Goal: Information Seeking & Learning: Check status

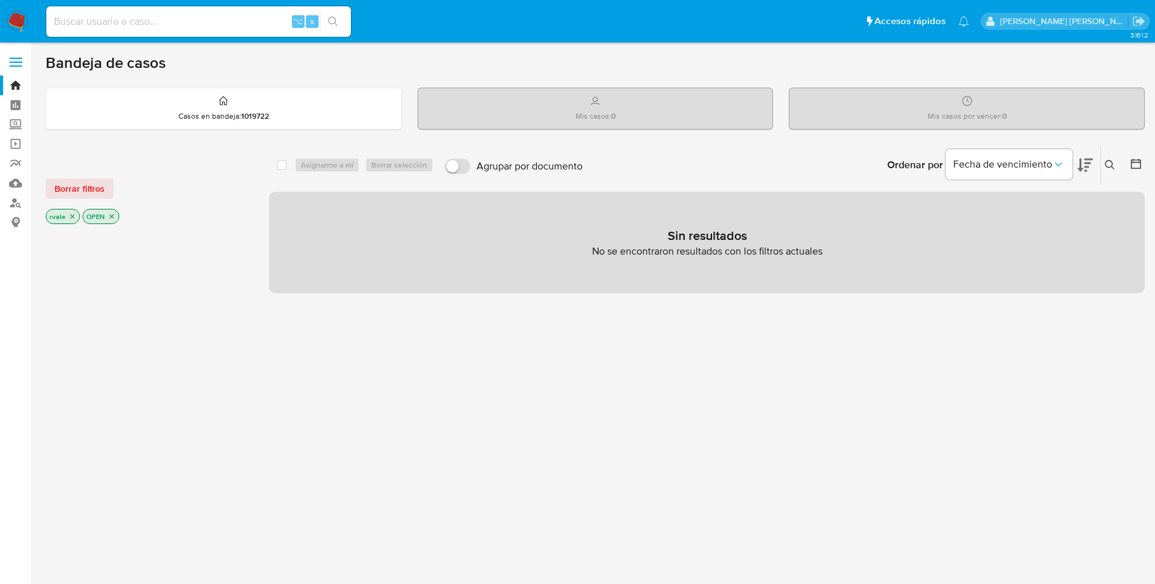
click at [84, 18] on input at bounding box center [198, 21] width 305 height 17
paste input "1795180663"
type input "1795180663"
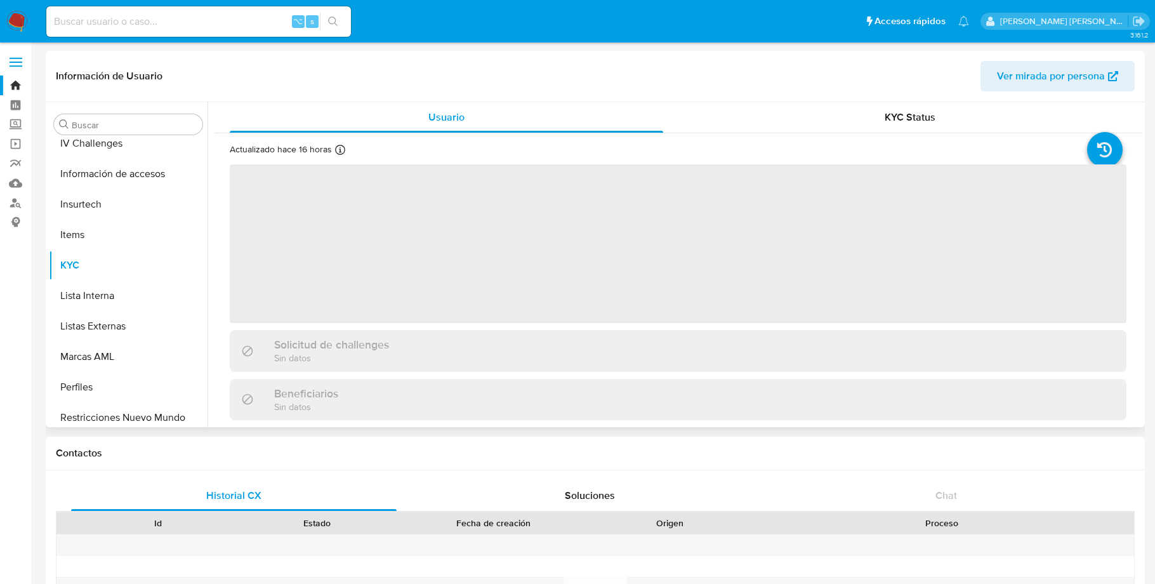
scroll to position [597, 0]
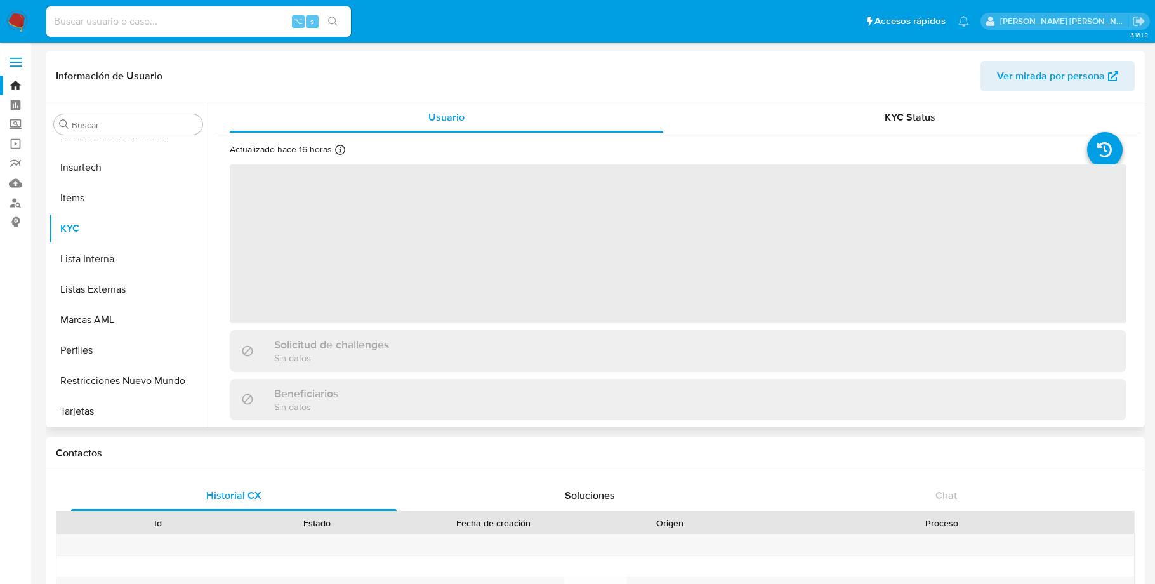
select select "10"
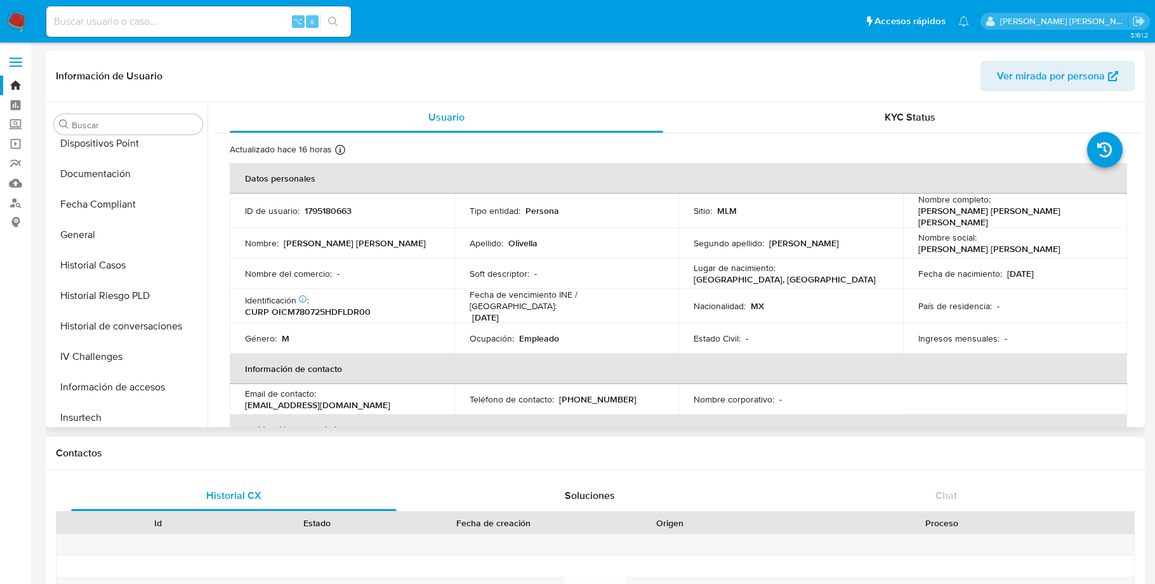
scroll to position [345, 0]
click at [100, 268] on button "Historial Casos" at bounding box center [123, 266] width 149 height 30
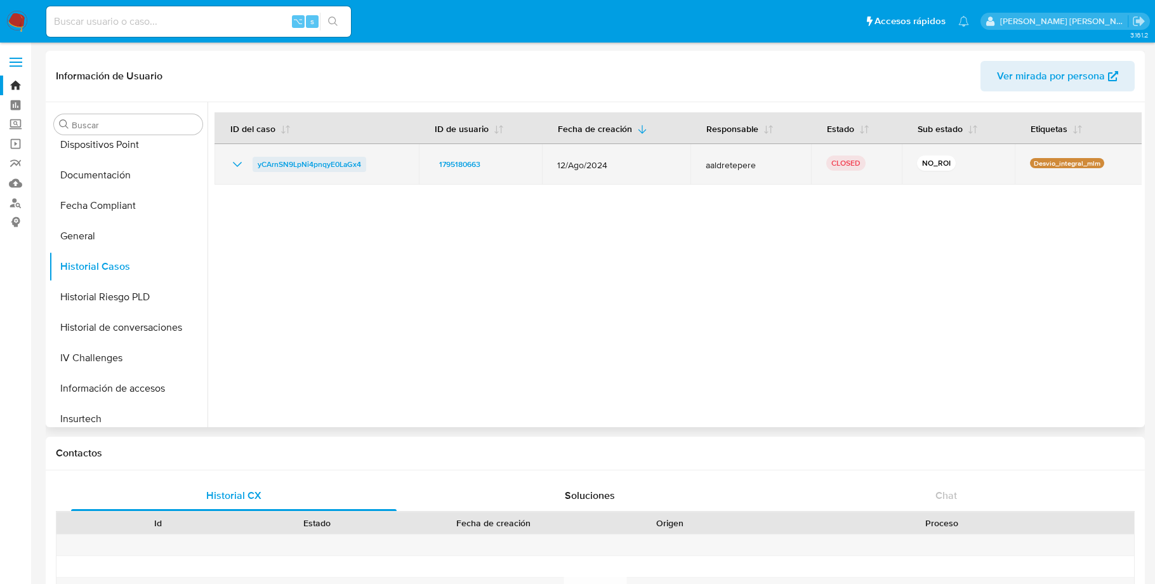
click at [327, 169] on span "yCArnSN9LpNi4pnqyE0LaGx4" at bounding box center [309, 164] width 103 height 15
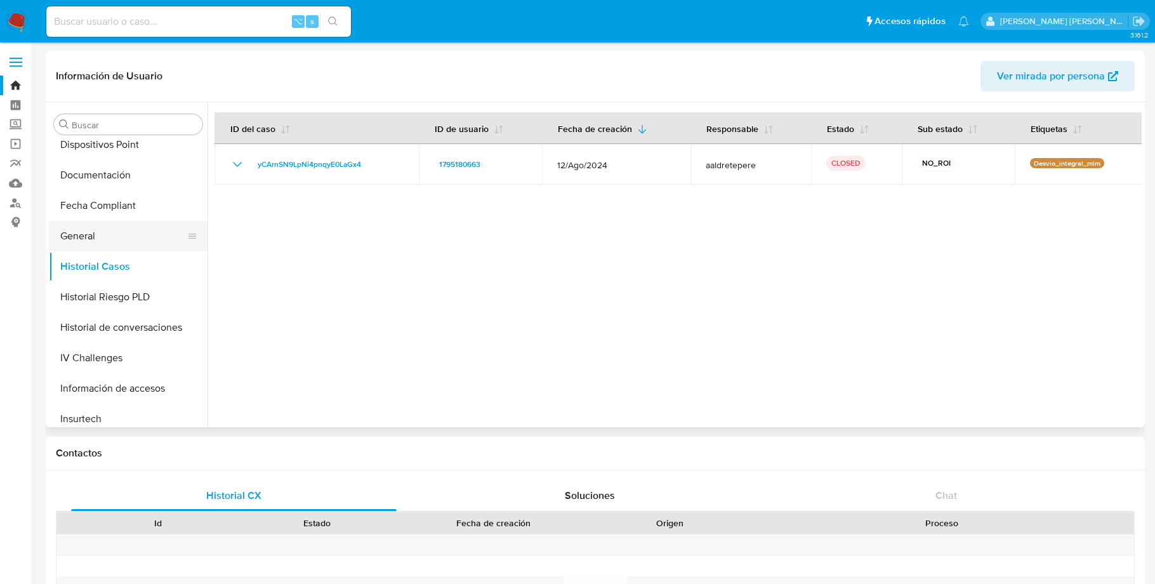
click at [93, 235] on button "General" at bounding box center [123, 236] width 149 height 30
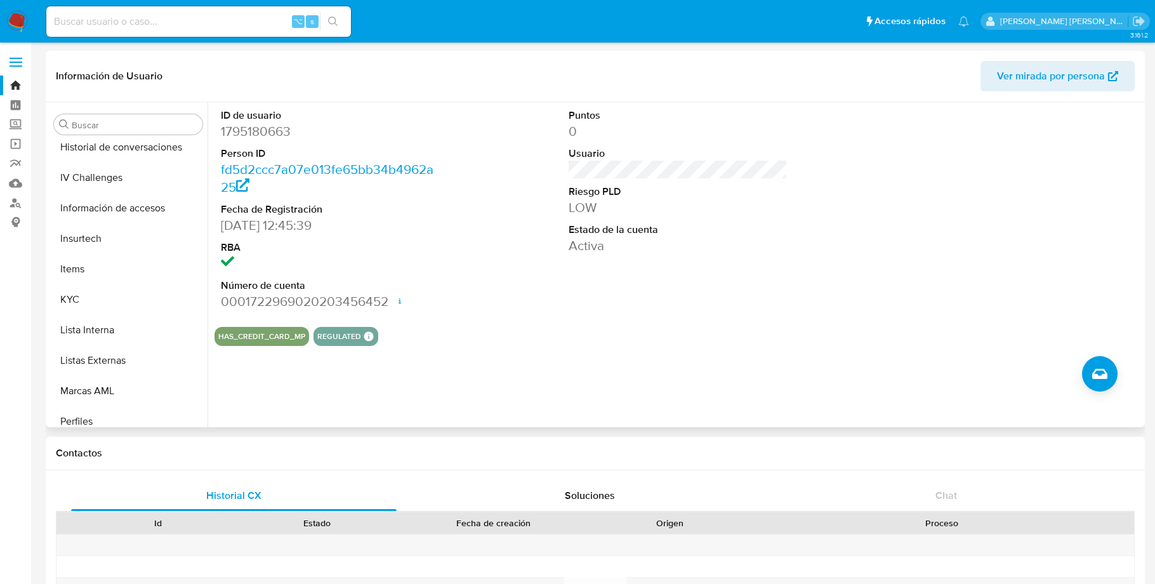
scroll to position [529, 0]
click at [76, 296] on button "KYC" at bounding box center [123, 296] width 149 height 30
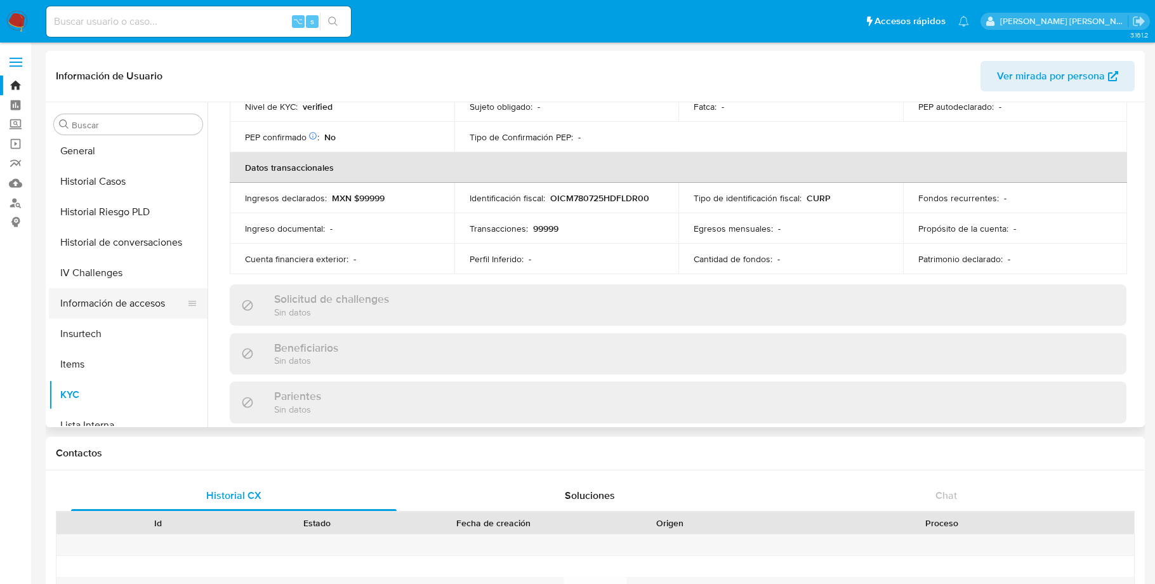
scroll to position [424, 0]
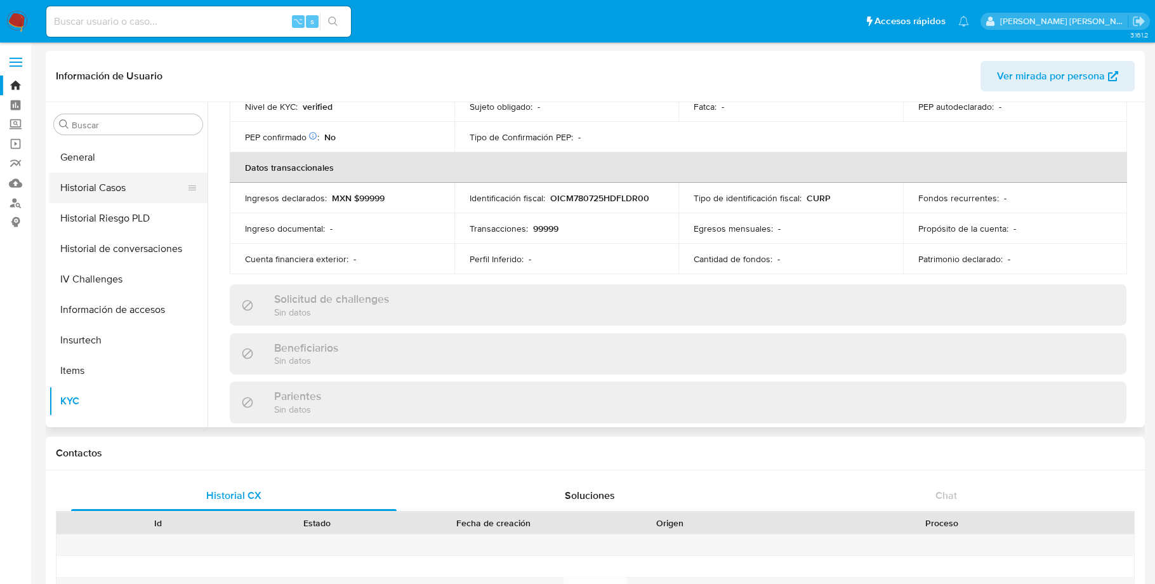
click at [113, 184] on button "Historial Casos" at bounding box center [123, 188] width 149 height 30
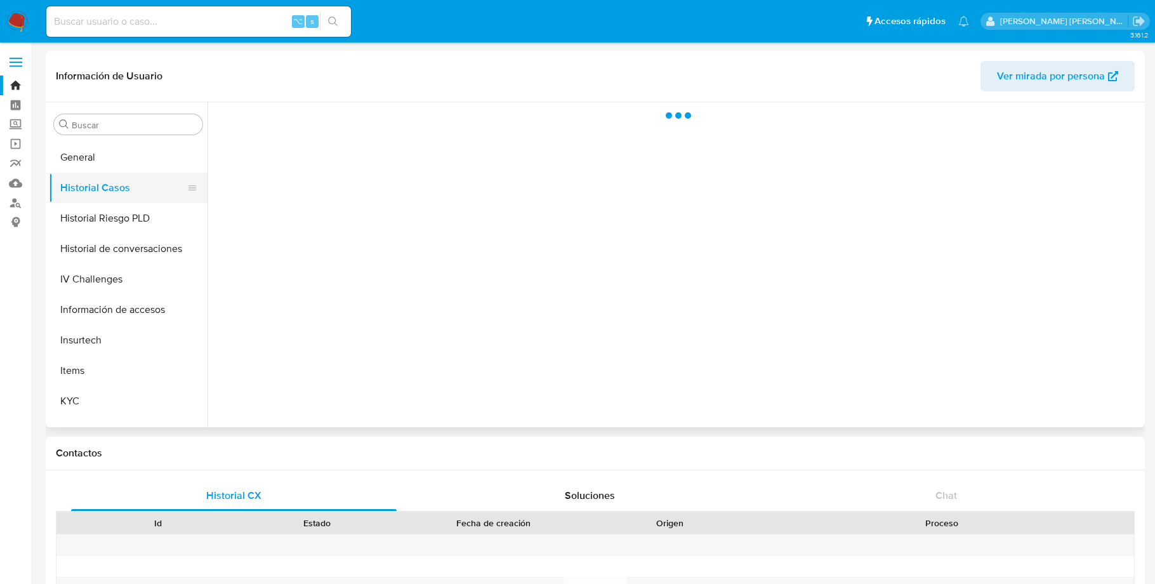
scroll to position [0, 0]
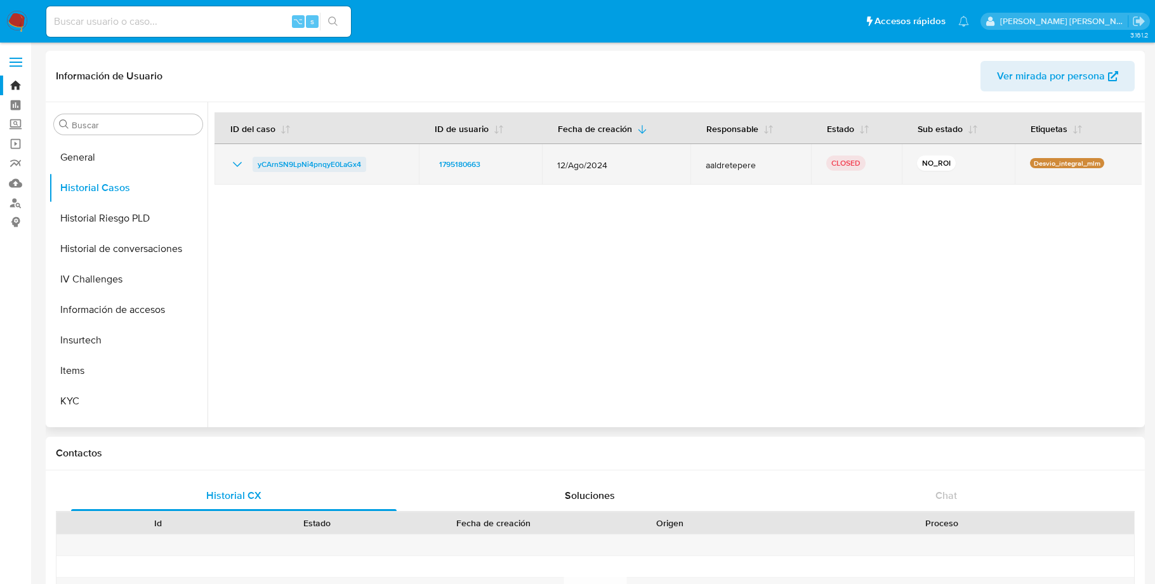
click at [340, 158] on span "yCArnSN9LpNi4pnqyE0LaGx4" at bounding box center [309, 164] width 103 height 15
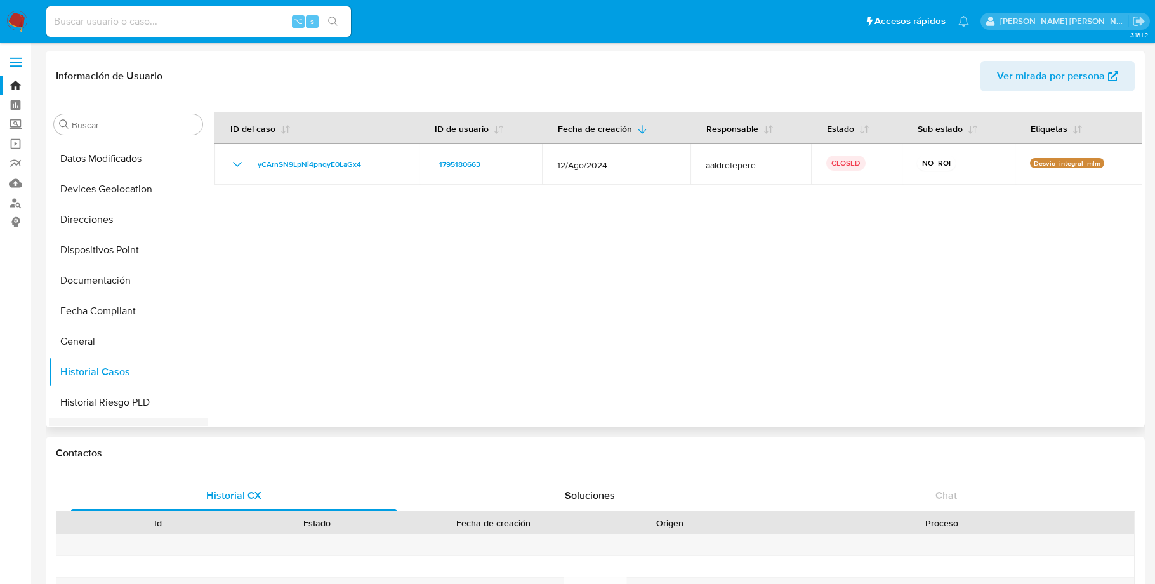
scroll to position [236, 0]
click at [113, 288] on button "Documentación" at bounding box center [123, 284] width 149 height 30
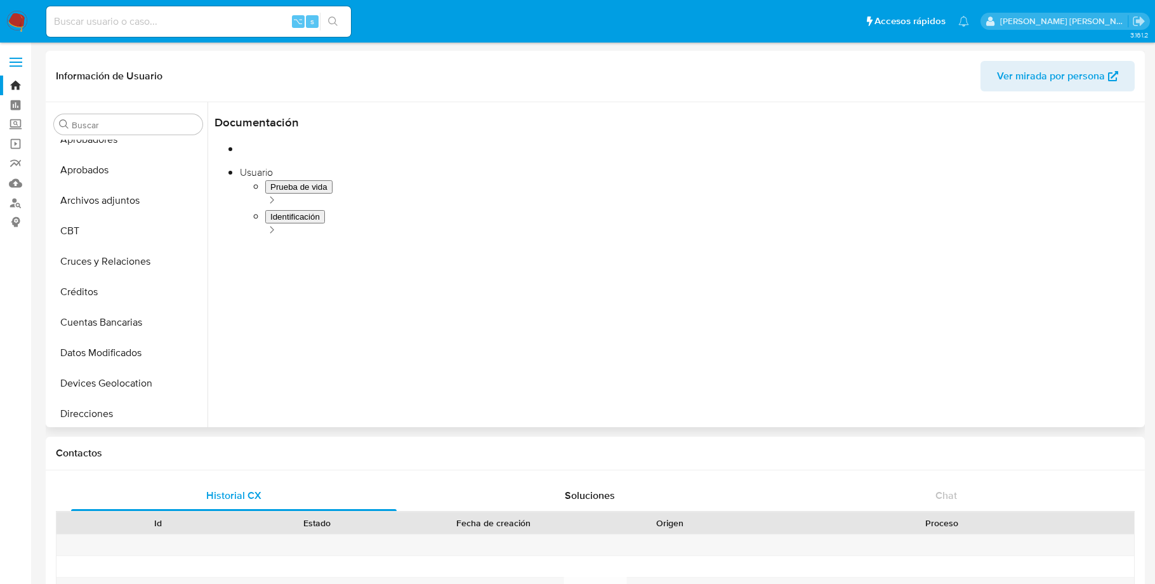
scroll to position [13, 0]
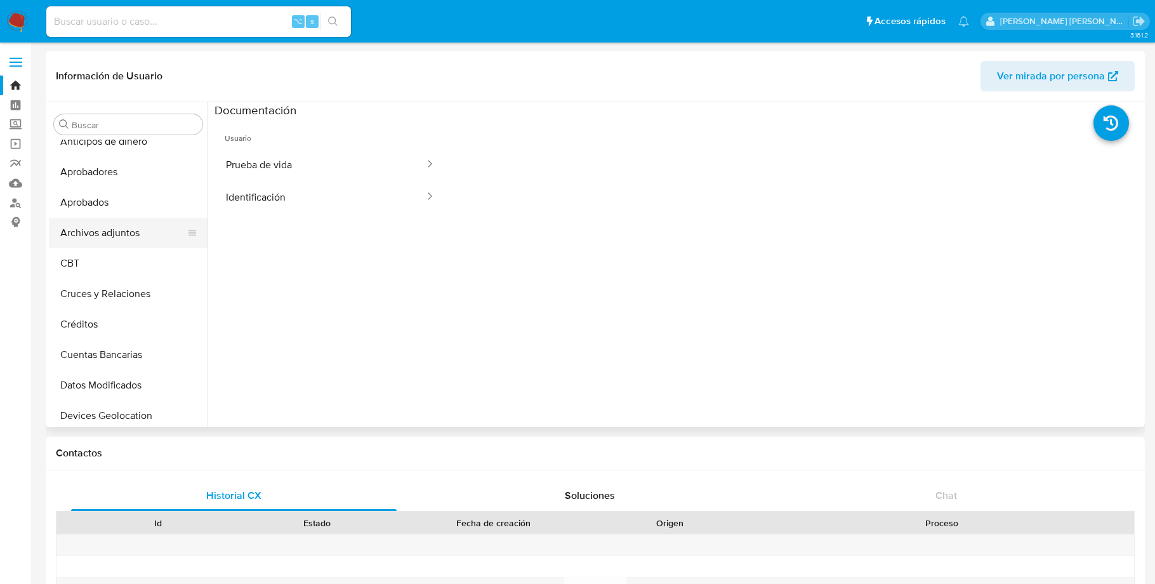
click at [93, 229] on button "Archivos adjuntos" at bounding box center [123, 233] width 149 height 30
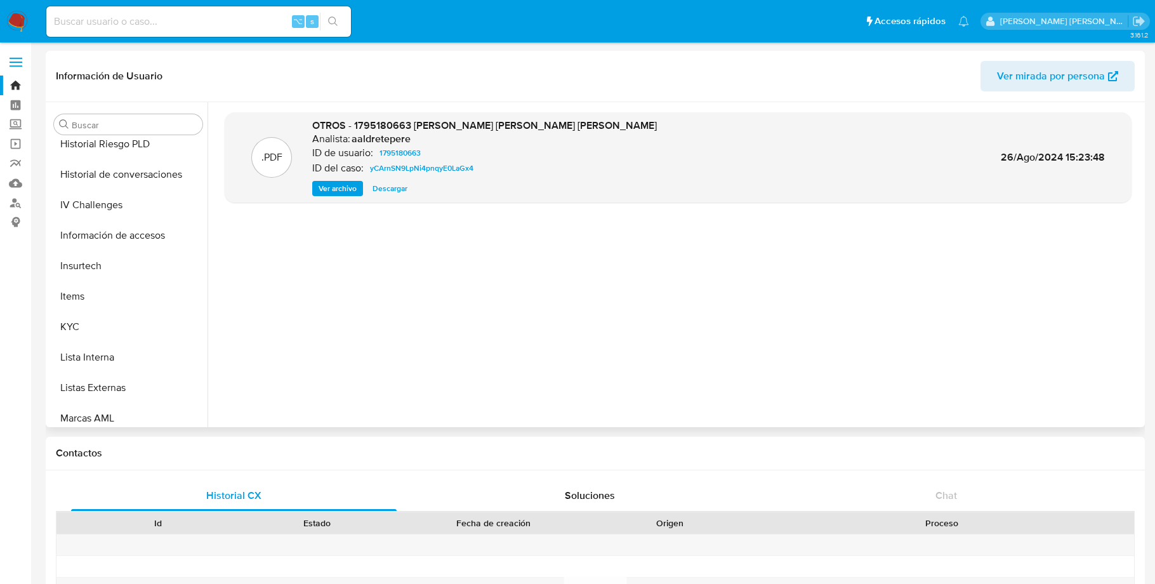
scroll to position [501, 0]
click at [84, 320] on button "KYC" at bounding box center [123, 323] width 149 height 30
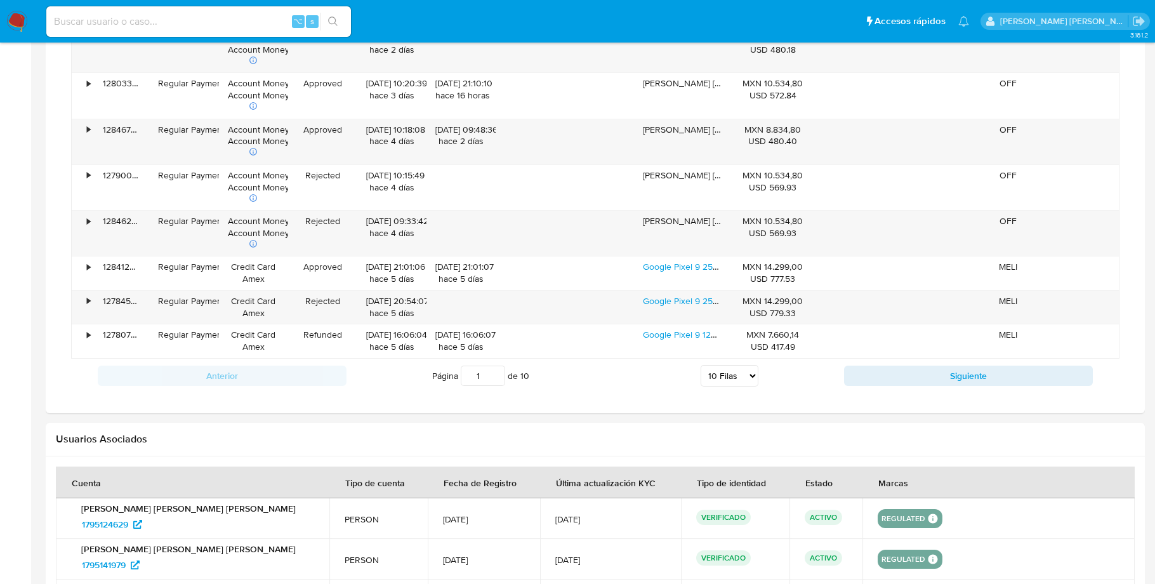
scroll to position [1325, 0]
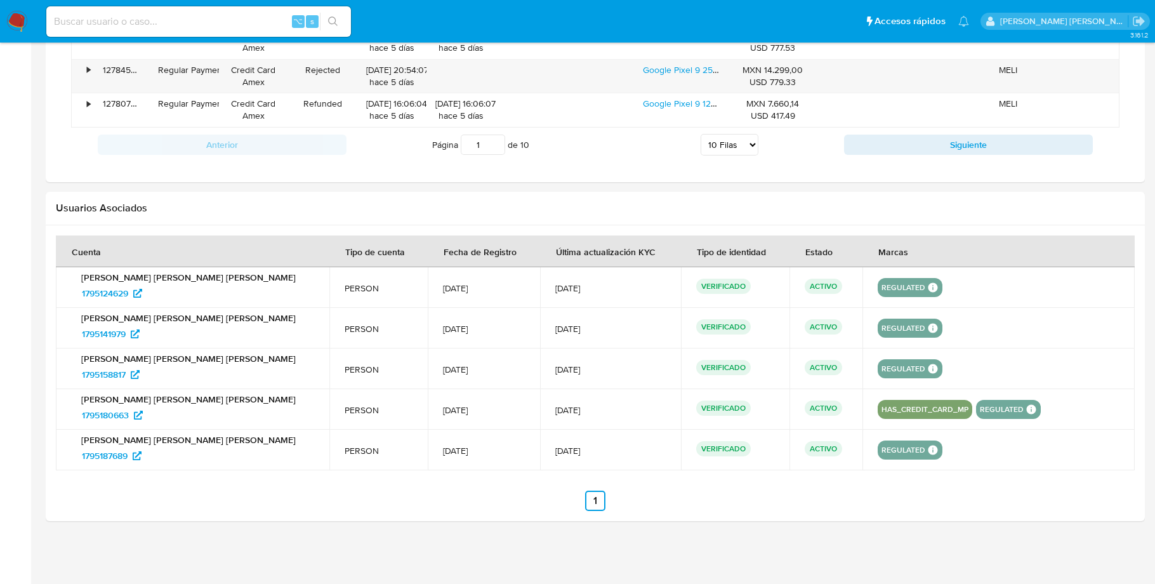
drag, startPoint x: 64, startPoint y: 291, endPoint x: 126, endPoint y: 306, distance: 63.3
click at [127, 307] on tbody "Mario Antonio Olivella Cadena 1795124629 PERSON 3/May/2024 3/May/2024 VERIFICAD…" at bounding box center [595, 368] width 1079 height 203
drag, startPoint x: 73, startPoint y: 332, endPoint x: 128, endPoint y: 336, distance: 54.8
click at [128, 336] on div "1795141979" at bounding box center [194, 334] width 240 height 20
drag, startPoint x: 72, startPoint y: 373, endPoint x: 128, endPoint y: 376, distance: 55.9
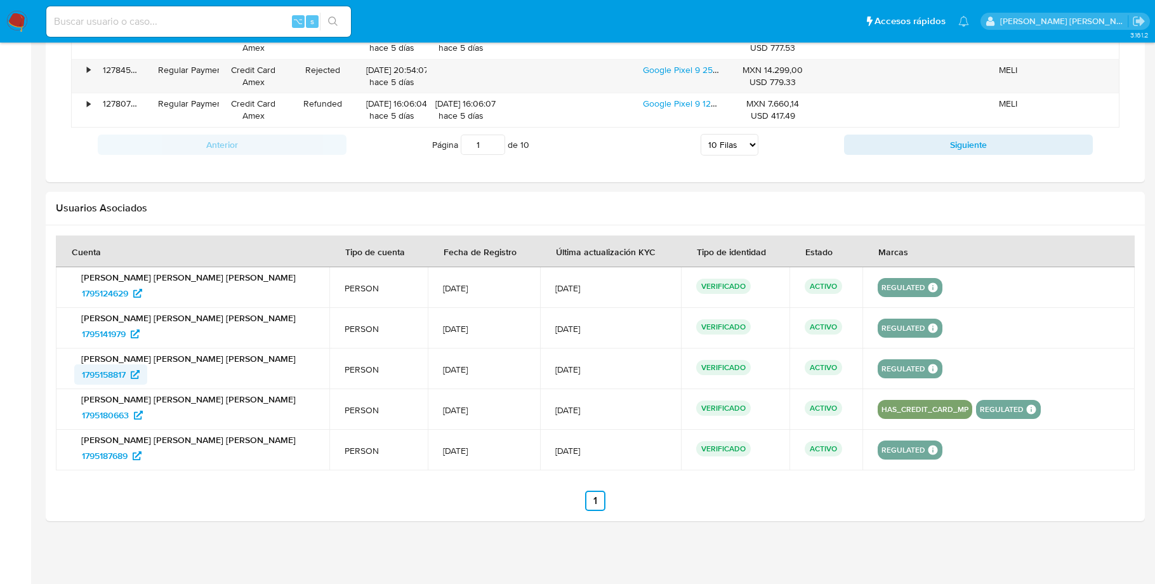
click at [128, 376] on div "Mario Antonio Olivella Cadena 1795158817" at bounding box center [192, 369] width 243 height 32
click at [74, 453] on link "1795187689" at bounding box center [111, 456] width 75 height 20
drag, startPoint x: 70, startPoint y: 451, endPoint x: 134, endPoint y: 457, distance: 64.4
click at [134, 457] on td "Mario Antonio Olivella Cadena 1795187689" at bounding box center [193, 450] width 274 height 41
click at [108, 293] on span "1795124629" at bounding box center [105, 293] width 46 height 20
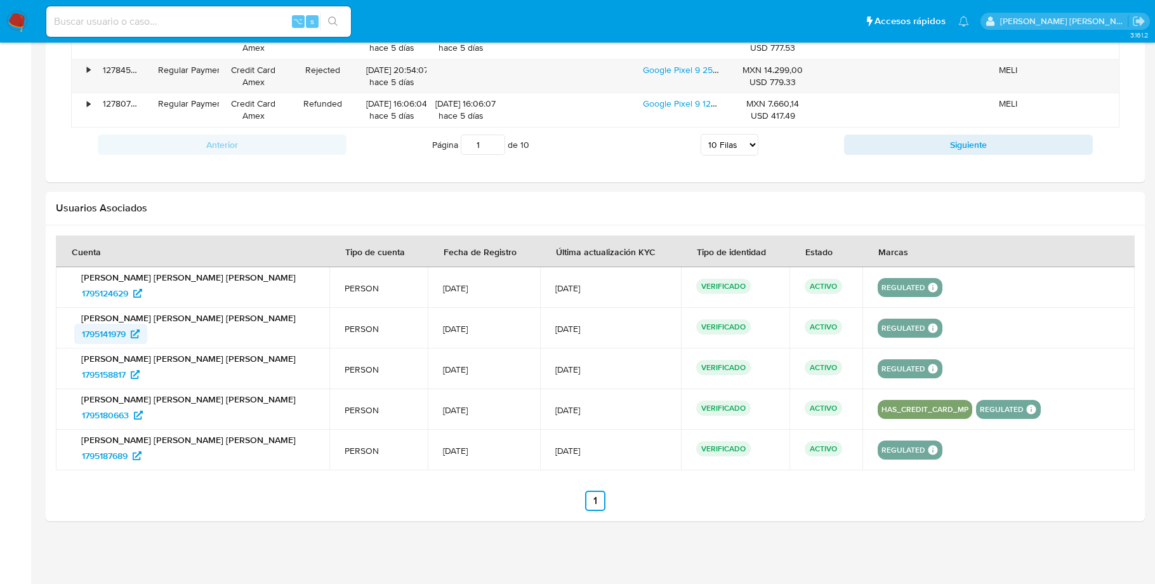
click at [112, 331] on span "1795141979" at bounding box center [104, 334] width 44 height 20
click at [116, 374] on span "1795158817" at bounding box center [104, 374] width 44 height 20
click at [103, 452] on span "1795187689" at bounding box center [105, 456] width 46 height 20
click at [82, 22] on input at bounding box center [198, 21] width 305 height 17
paste input "1797392772"
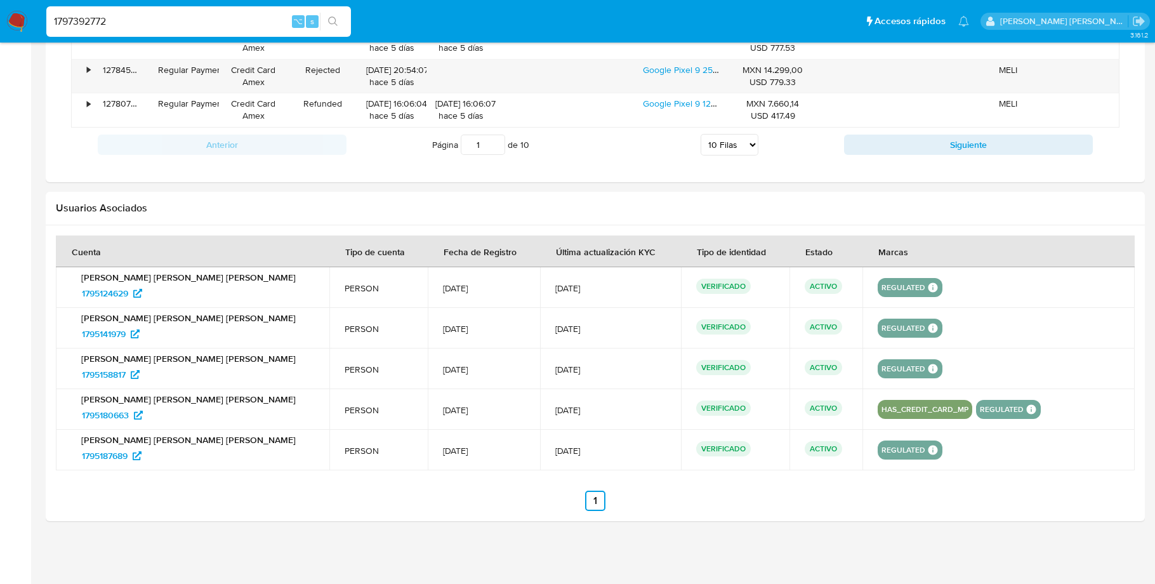
type input "1797392772"
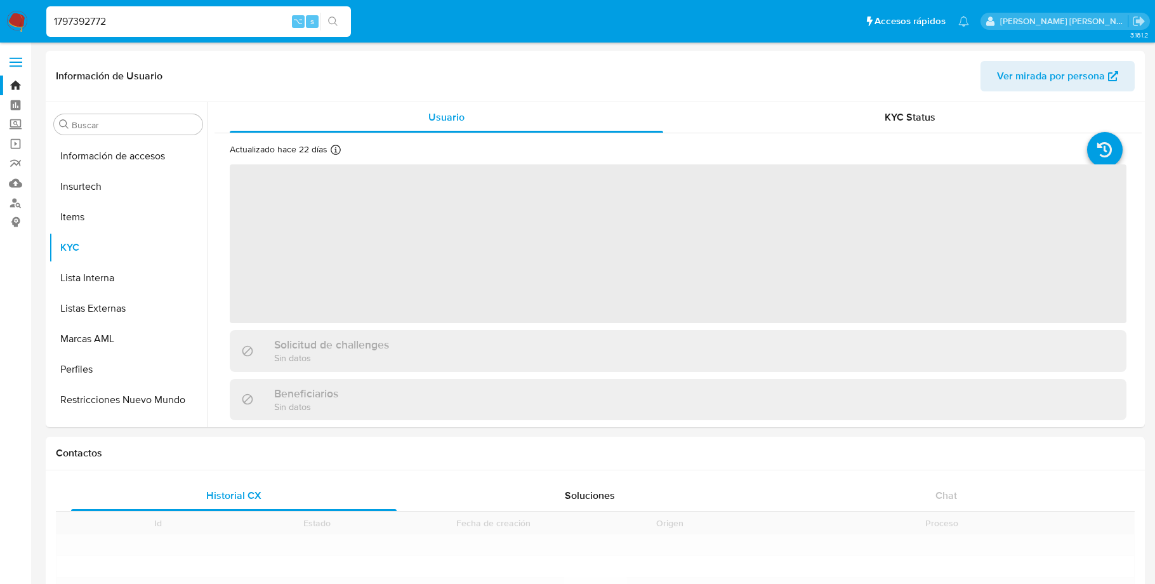
scroll to position [597, 0]
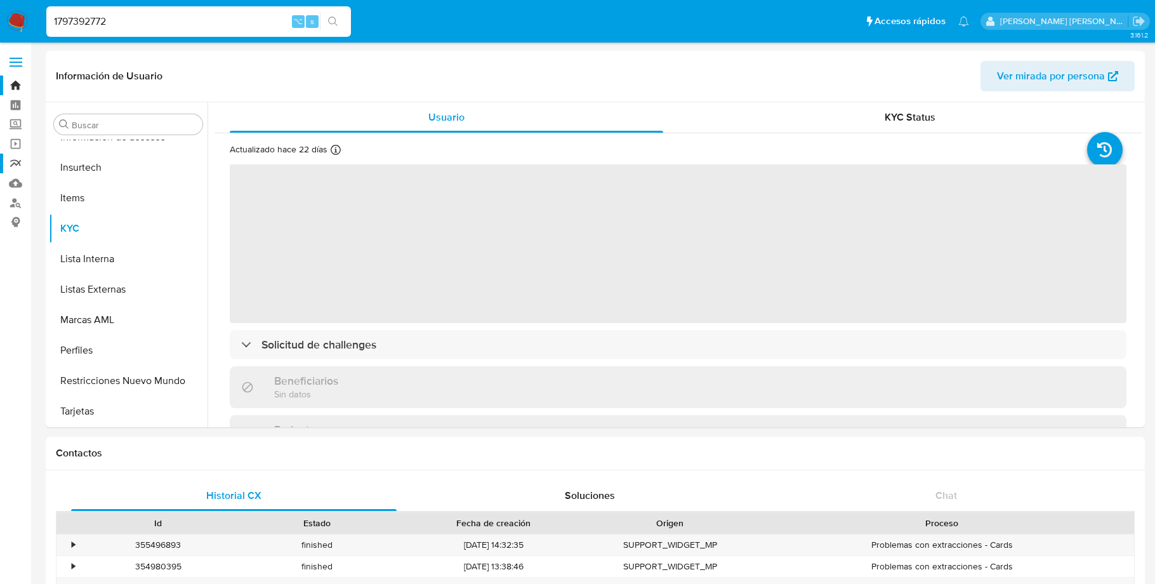
select select "10"
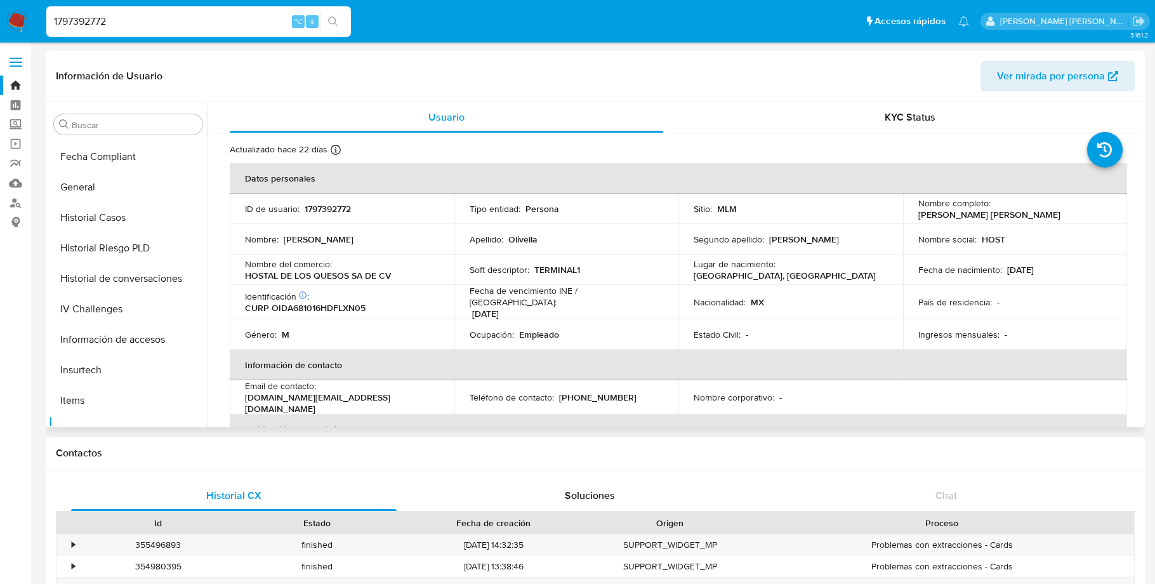
scroll to position [386, 0]
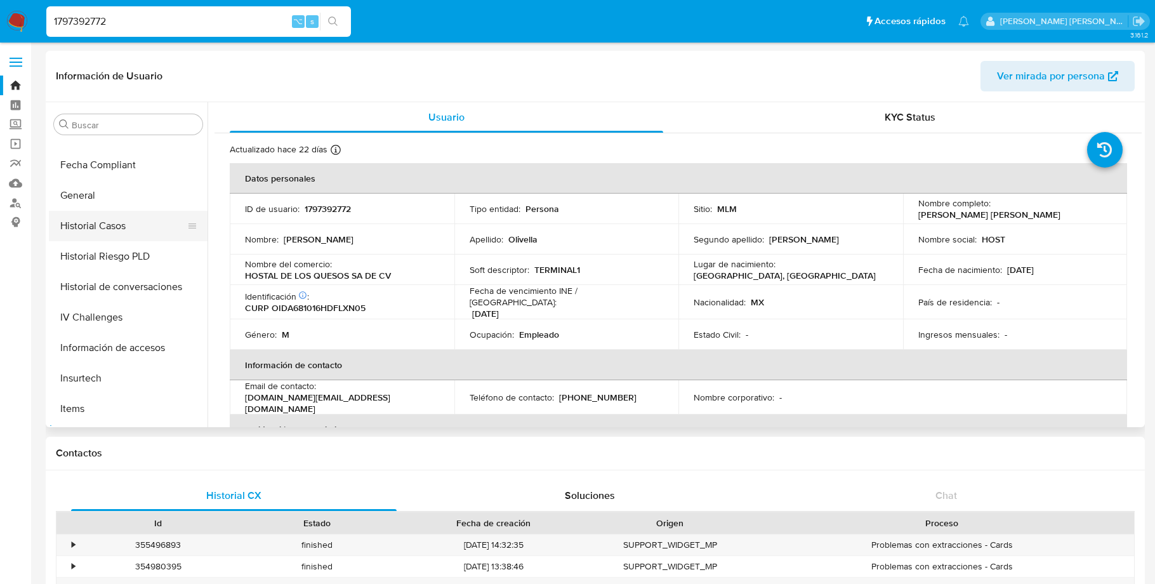
click at [114, 232] on button "Historial Casos" at bounding box center [123, 226] width 149 height 30
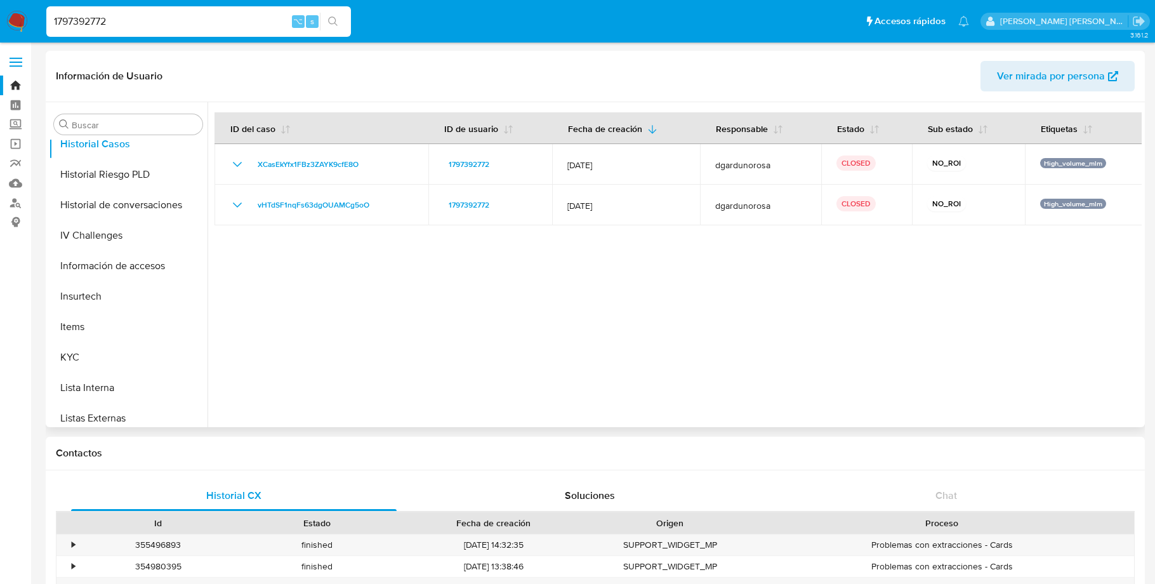
scroll to position [470, 0]
click at [72, 354] on button "KYC" at bounding box center [123, 355] width 149 height 30
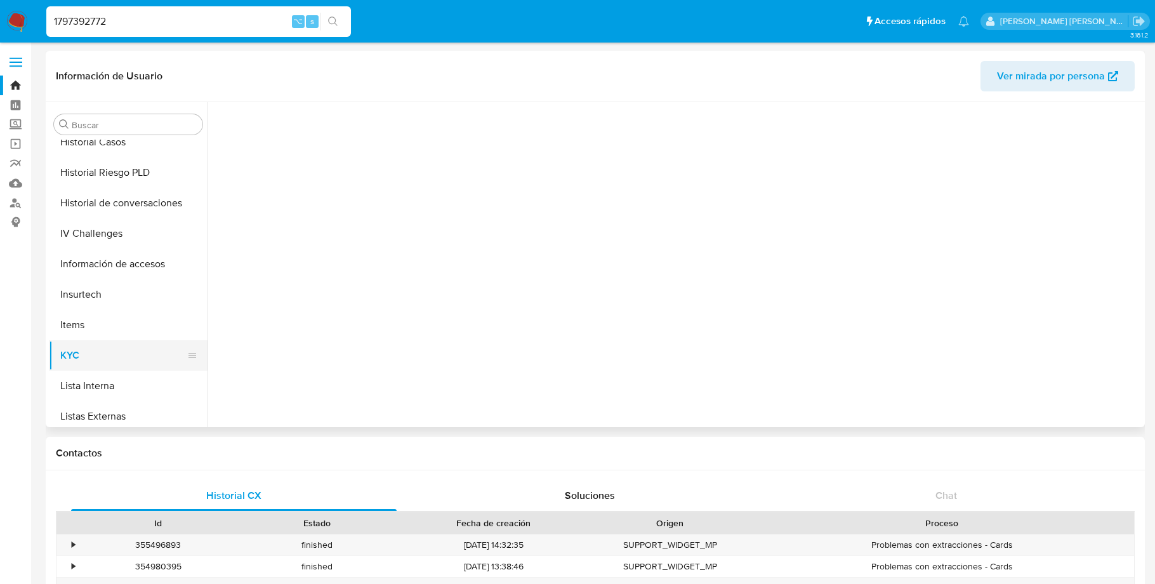
click at [72, 354] on button "KYC" at bounding box center [123, 355] width 149 height 30
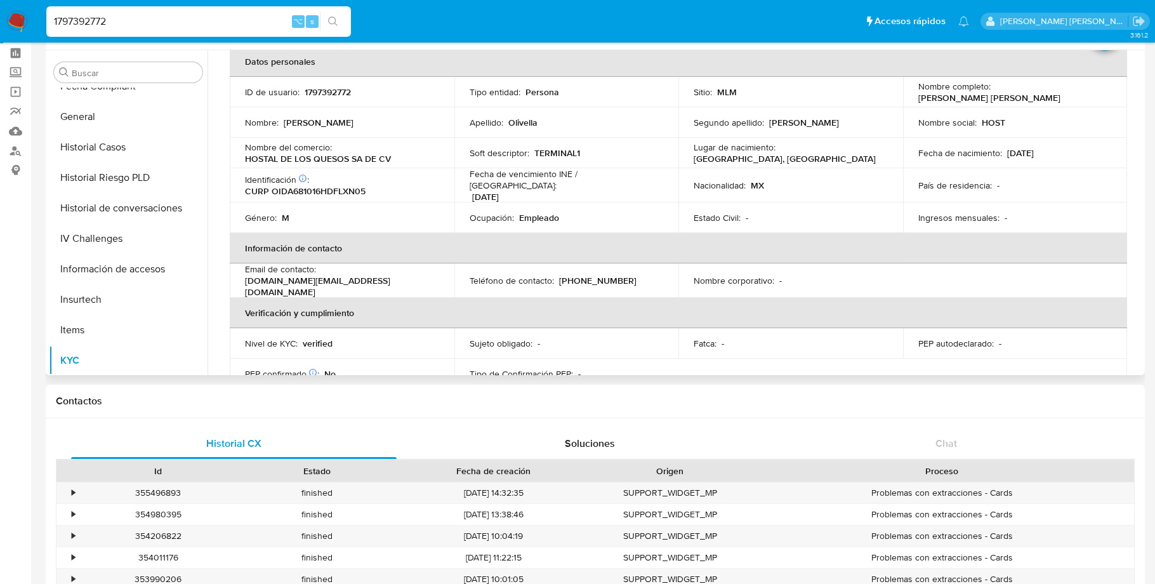
scroll to position [411, 0]
click at [91, 117] on button "General" at bounding box center [123, 118] width 149 height 30
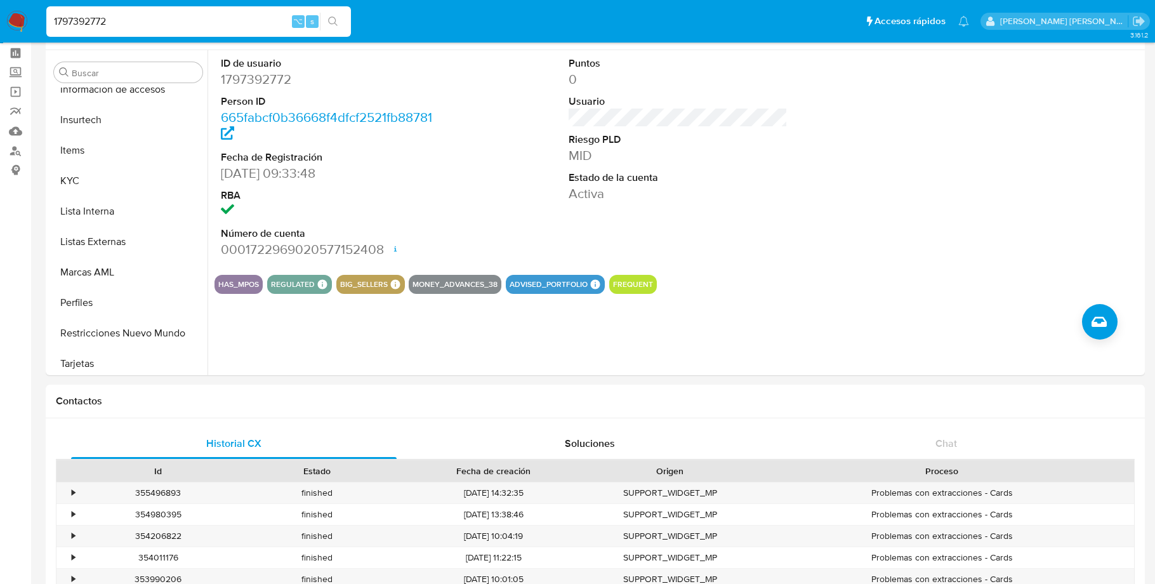
scroll to position [597, 0]
click at [105, 329] on button "Restricciones Nuevo Mundo" at bounding box center [123, 329] width 149 height 30
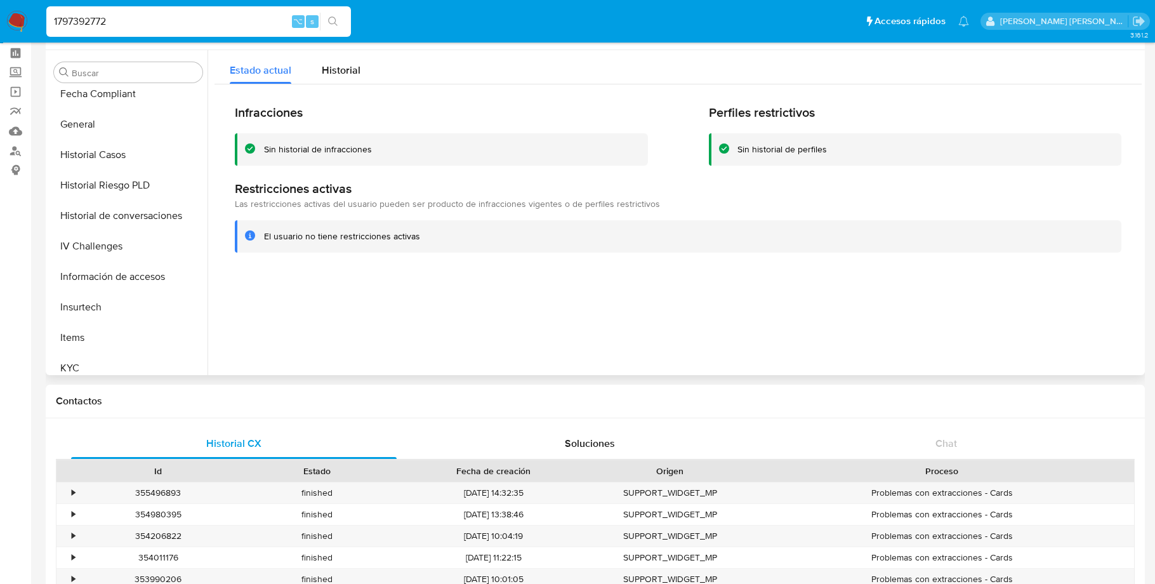
scroll to position [376, 0]
click at [109, 181] on button "Historial Casos" at bounding box center [123, 183] width 149 height 30
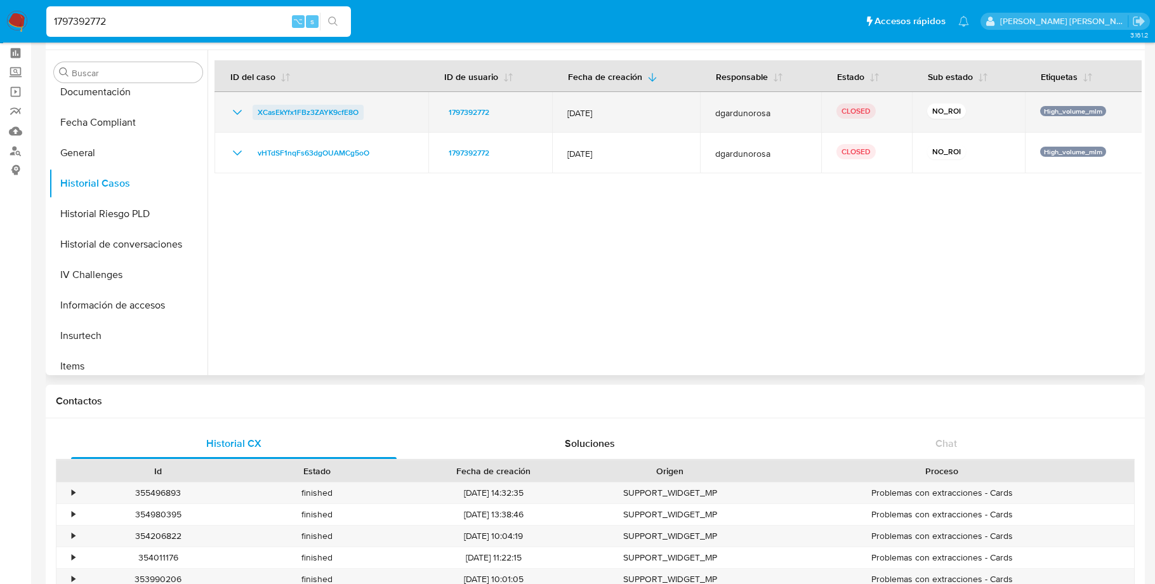
click at [331, 109] on span "XCasEkYfx1FBz3ZAYK9cfE8O" at bounding box center [308, 112] width 101 height 15
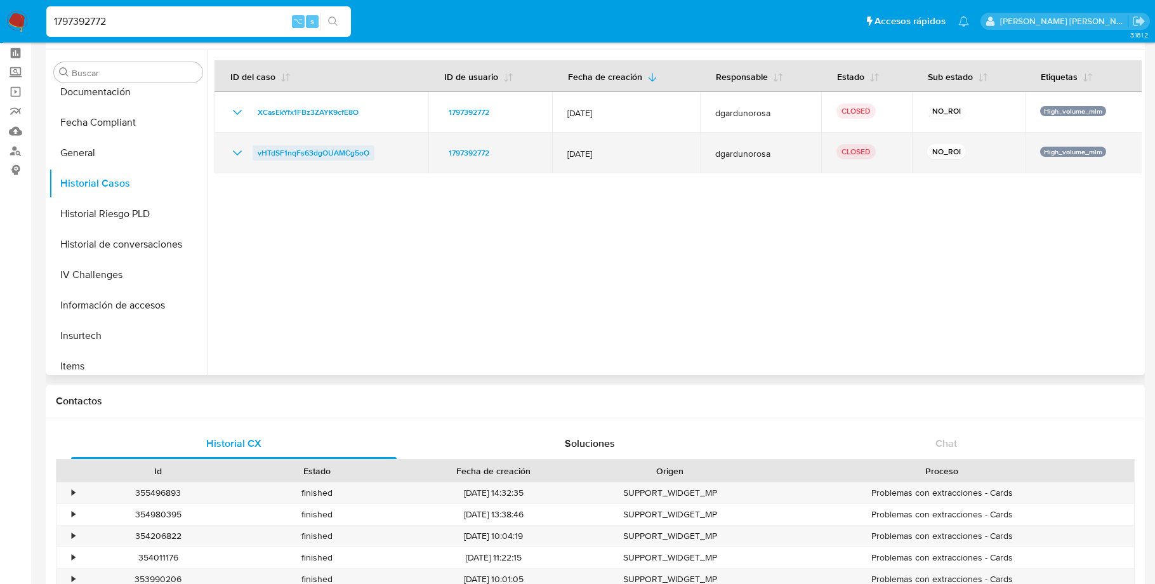
click at [322, 148] on span "vHTdSF1nqFs63dgOUAMCg5oO" at bounding box center [314, 152] width 112 height 15
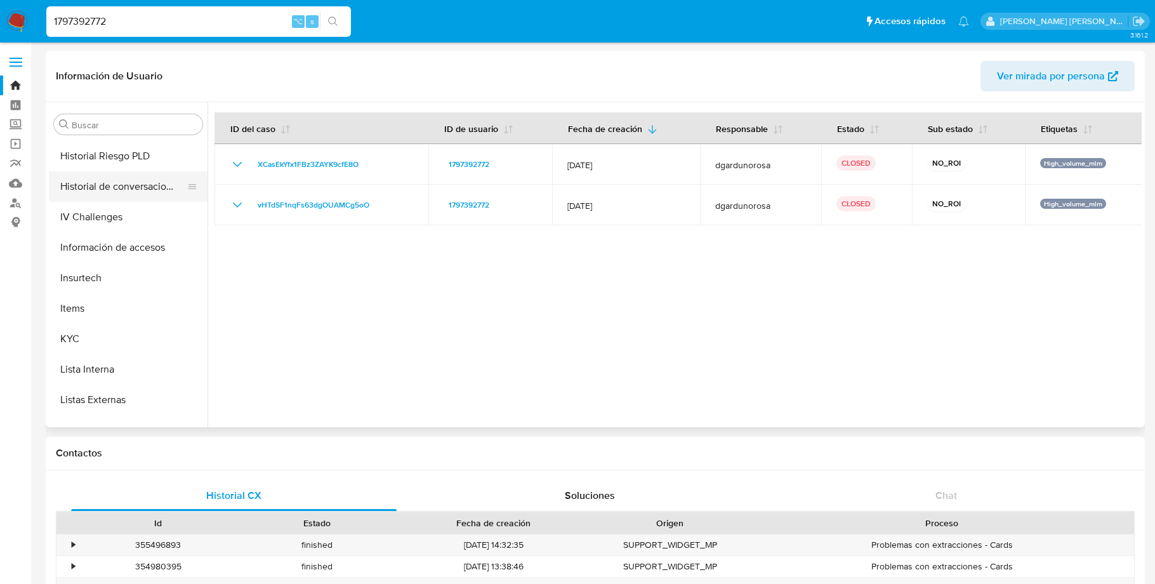
scroll to position [489, 0]
click at [79, 333] on button "KYC" at bounding box center [123, 336] width 149 height 30
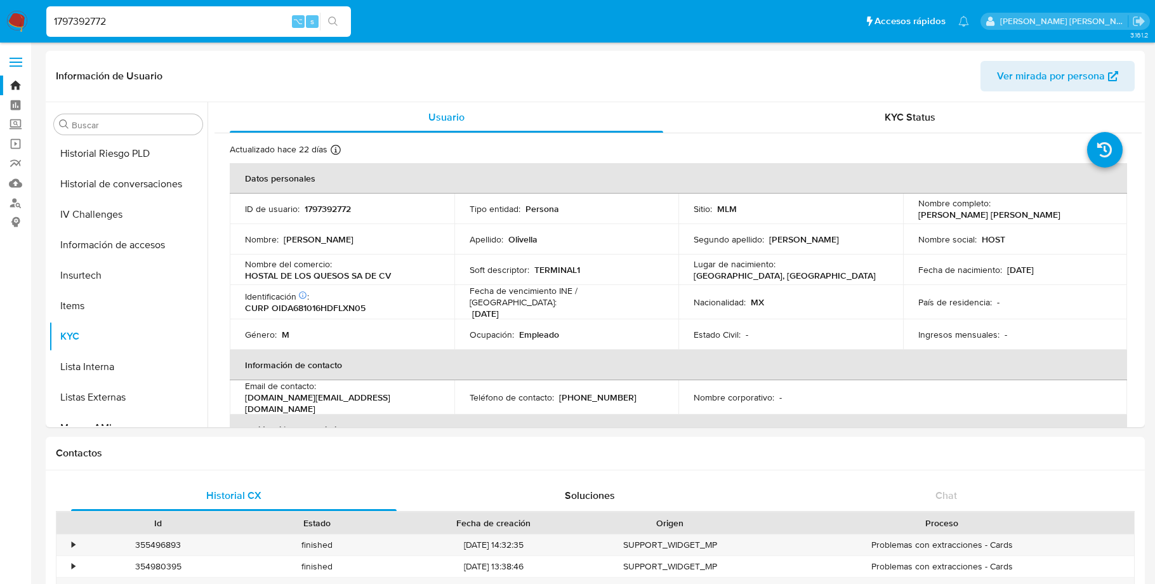
drag, startPoint x: 141, startPoint y: 20, endPoint x: 28, endPoint y: 20, distance: 113.0
click at [28, 20] on nav "Pausado Ver notificaciones 1797392772 ⌥ s Accesos rápidos Presiona las siguient…" at bounding box center [577, 21] width 1155 height 43
paste input "144139141"
type input "144139141"
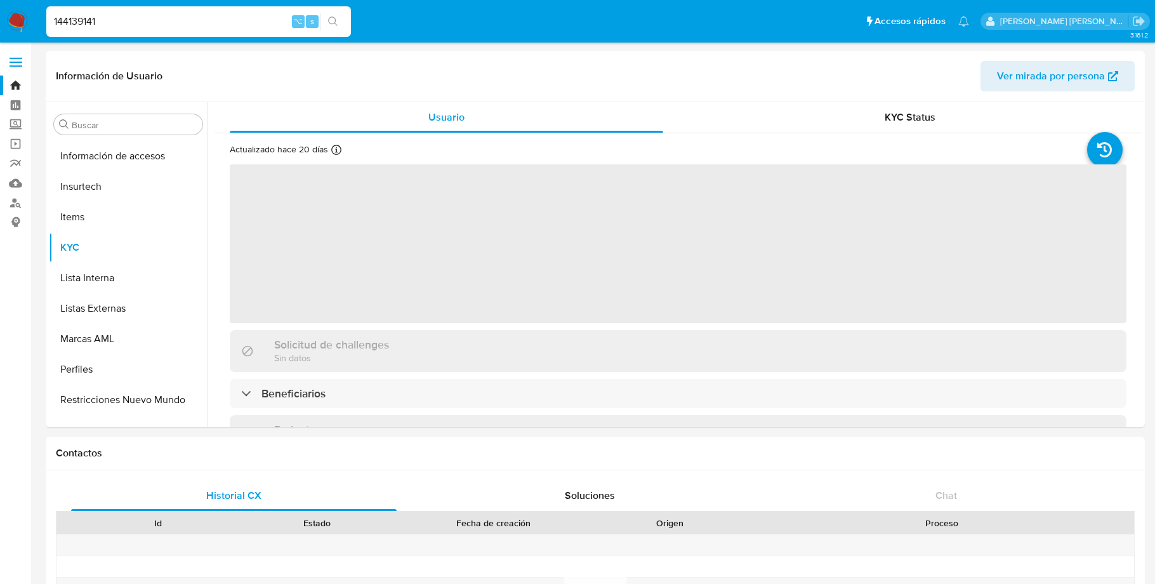
scroll to position [597, 0]
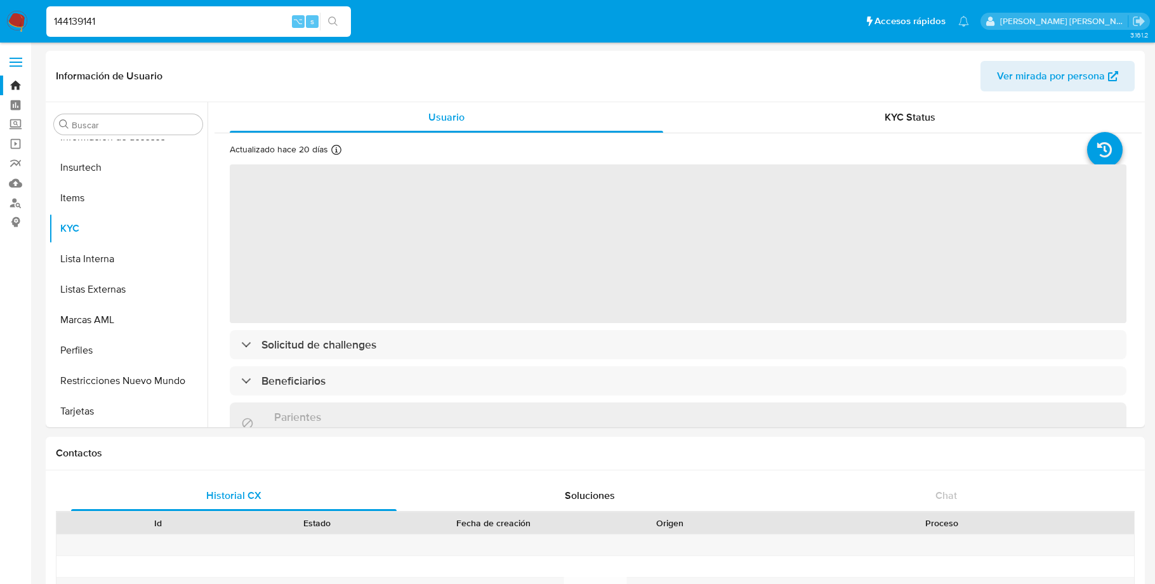
select select "10"
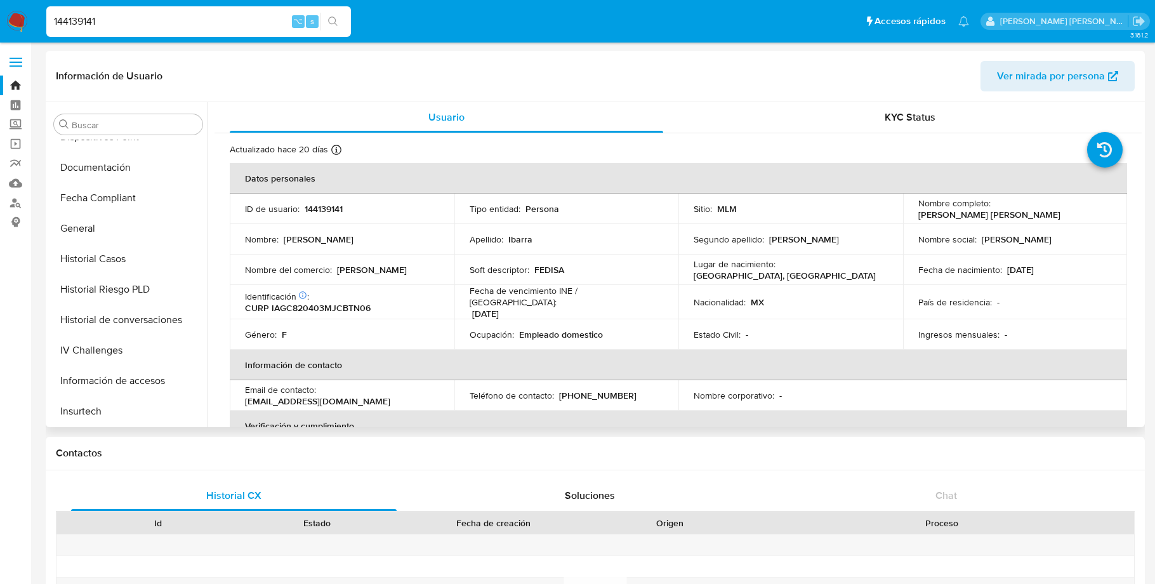
scroll to position [352, 0]
click at [112, 256] on button "Historial Casos" at bounding box center [123, 260] width 149 height 30
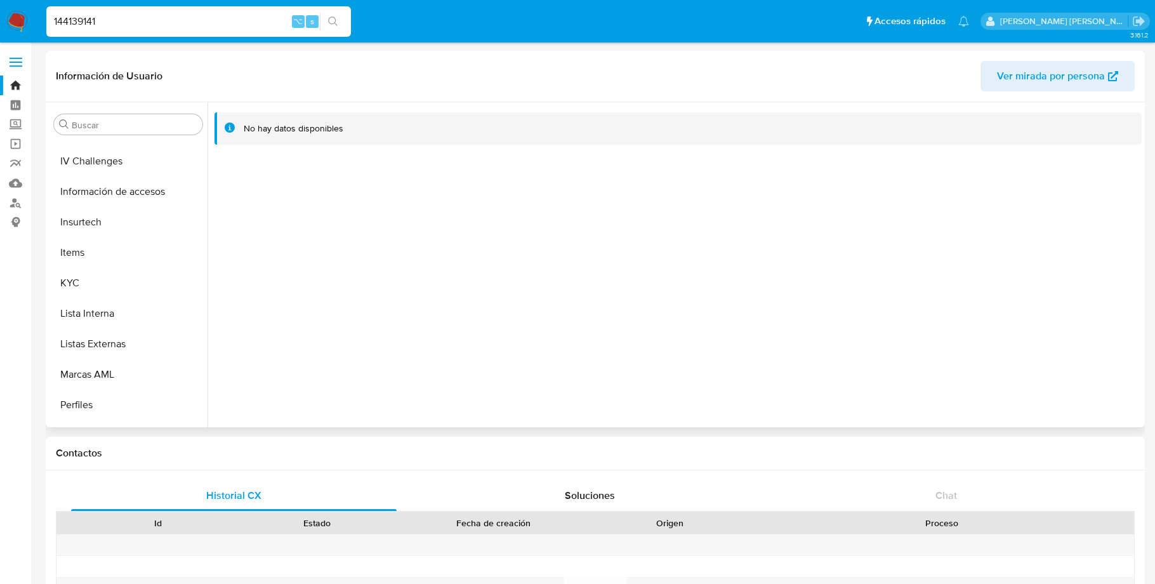
scroll to position [597, 0]
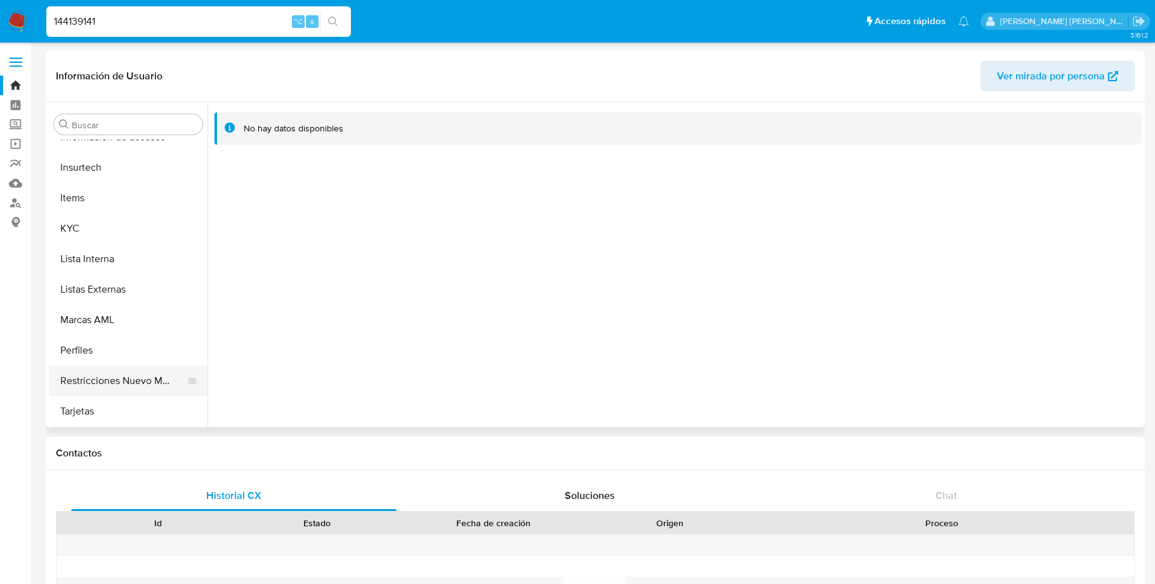
click at [110, 377] on button "Restricciones Nuevo Mundo" at bounding box center [123, 381] width 149 height 30
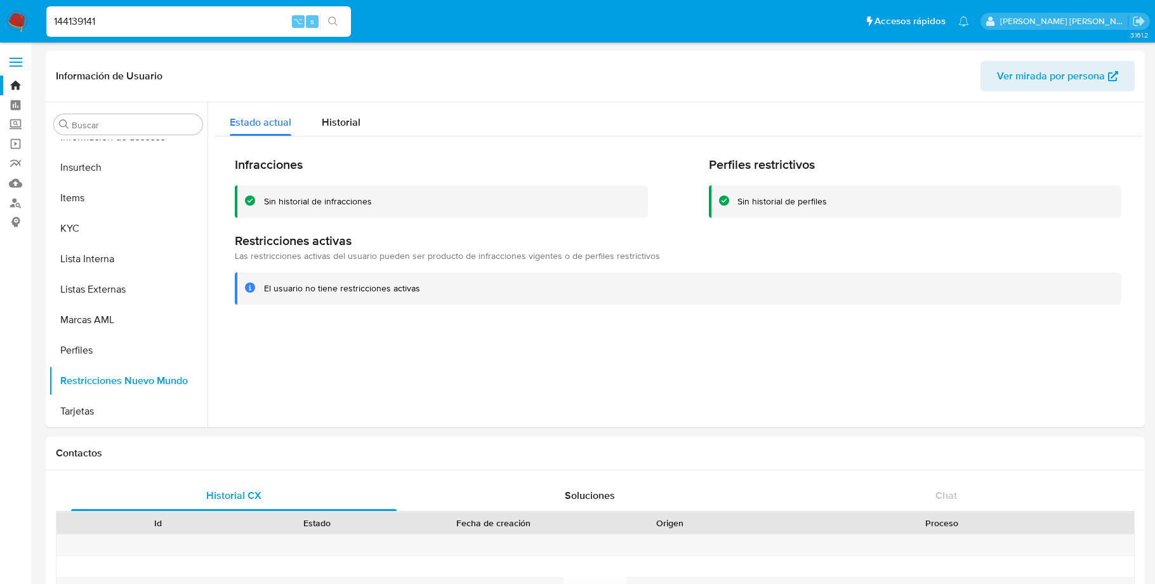
click at [74, 22] on input "144139141" at bounding box center [198, 21] width 305 height 17
paste input "290889853"
type input "290889853"
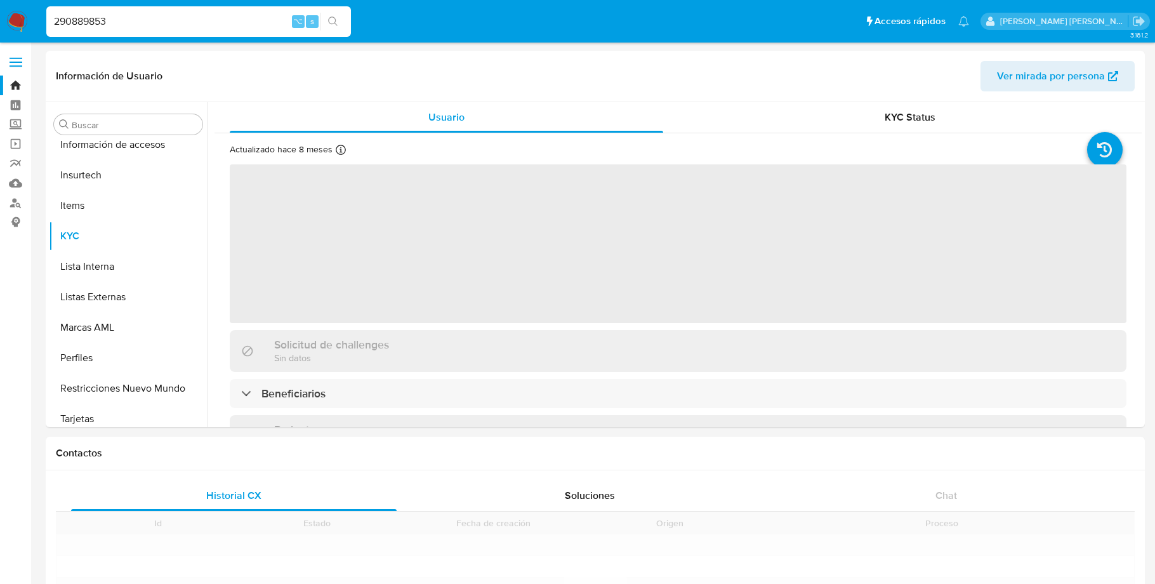
scroll to position [597, 0]
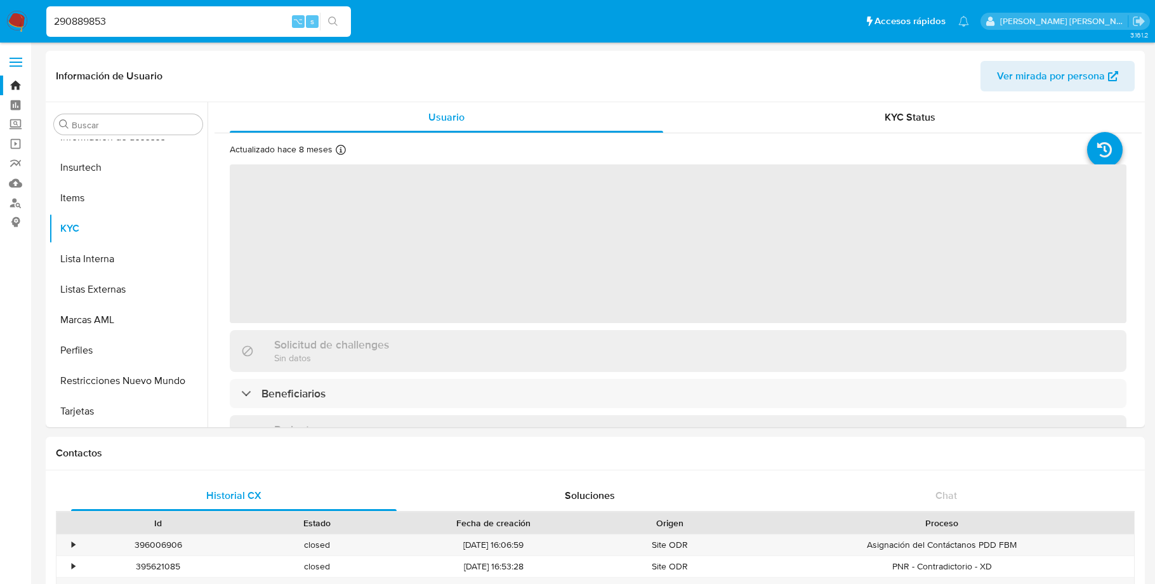
select select "10"
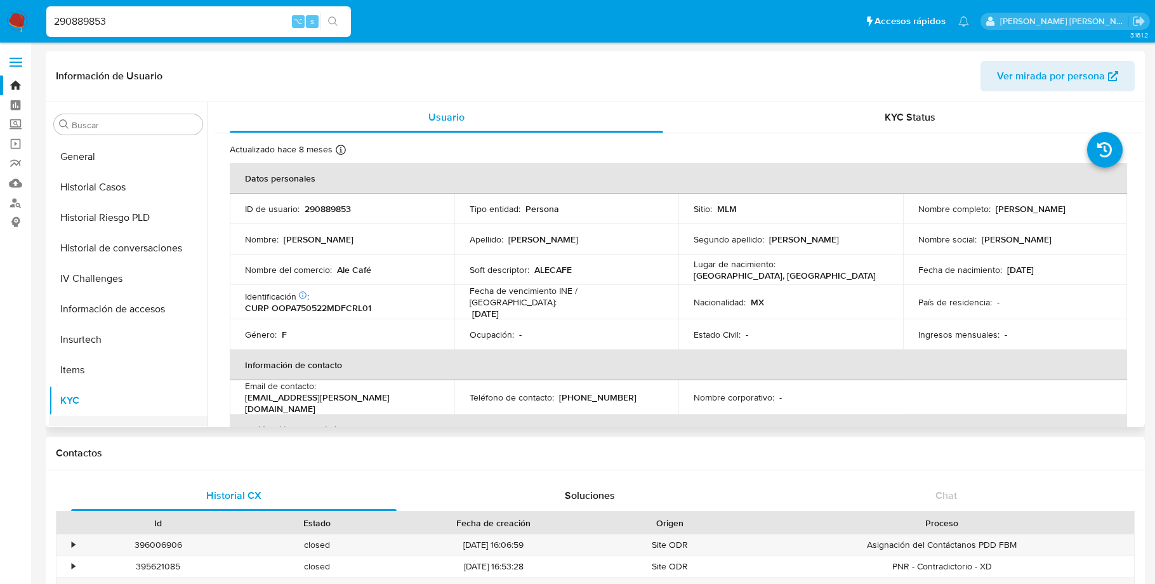
scroll to position [421, 0]
click at [103, 184] on button "Historial Casos" at bounding box center [123, 190] width 149 height 30
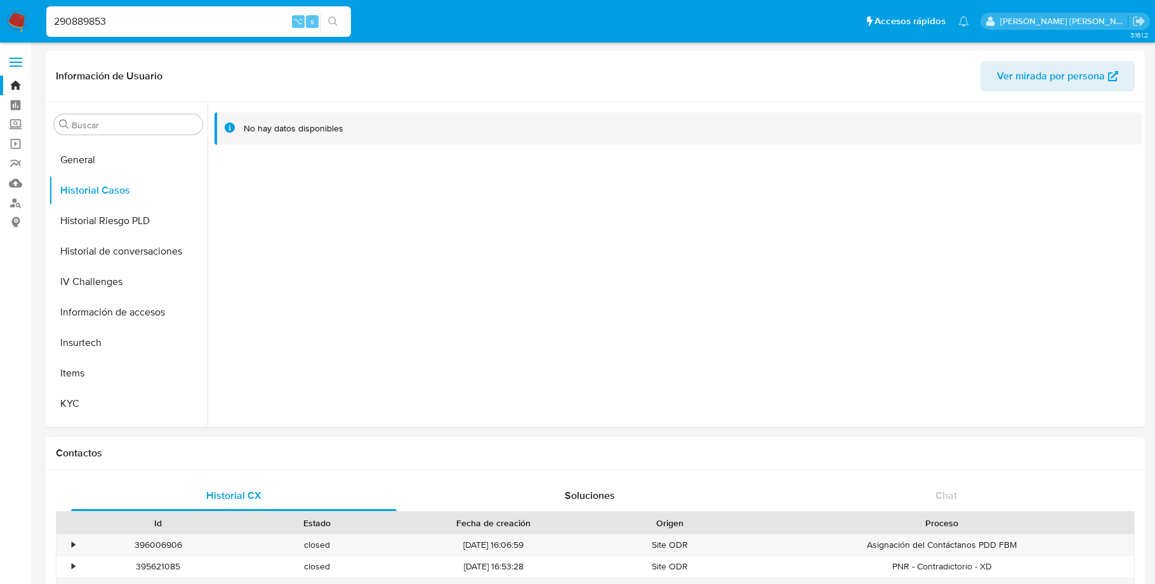
drag, startPoint x: 105, startPoint y: 22, endPoint x: 26, endPoint y: 22, distance: 79.3
click at [26, 22] on nav "Pausado Ver notificaciones 290889853 ⌥ s Accesos rápidos Presiona las siguiente…" at bounding box center [577, 21] width 1155 height 43
paste input "566512556"
type input "566512556"
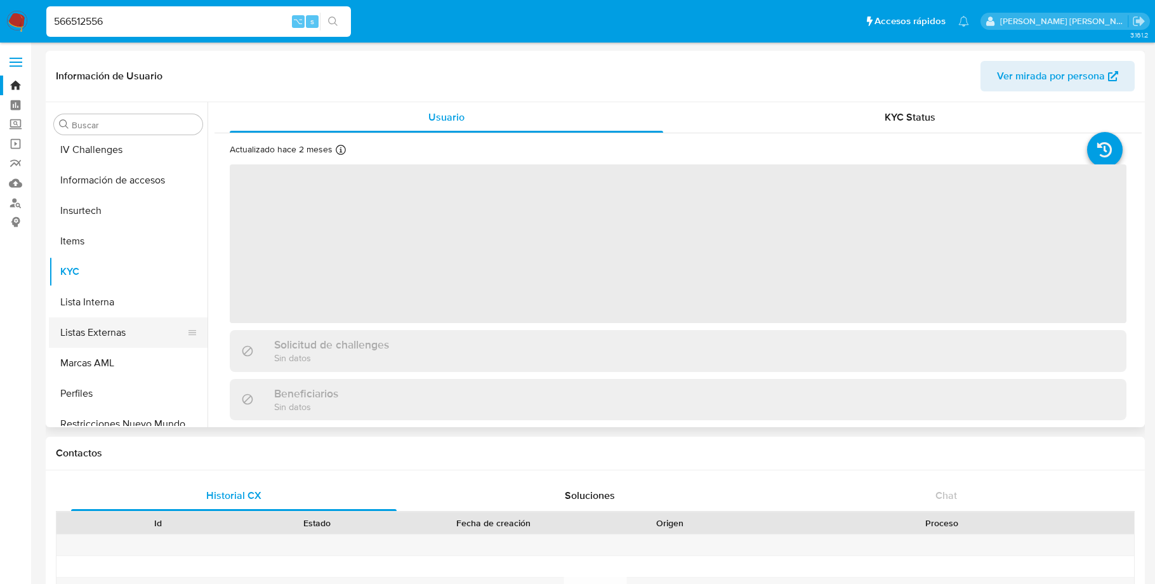
select select "10"
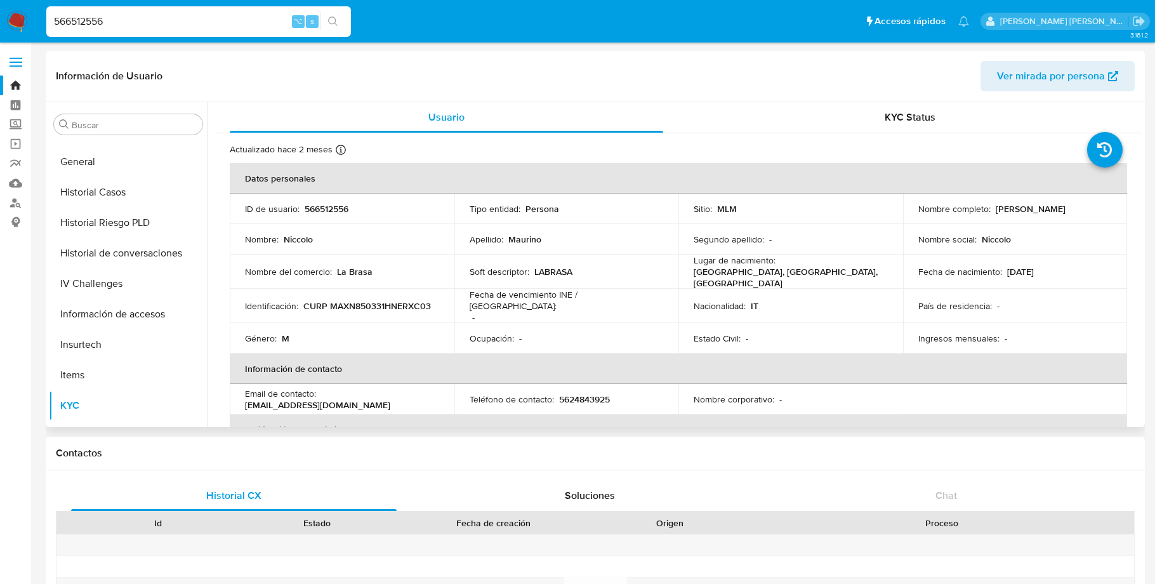
scroll to position [399, 0]
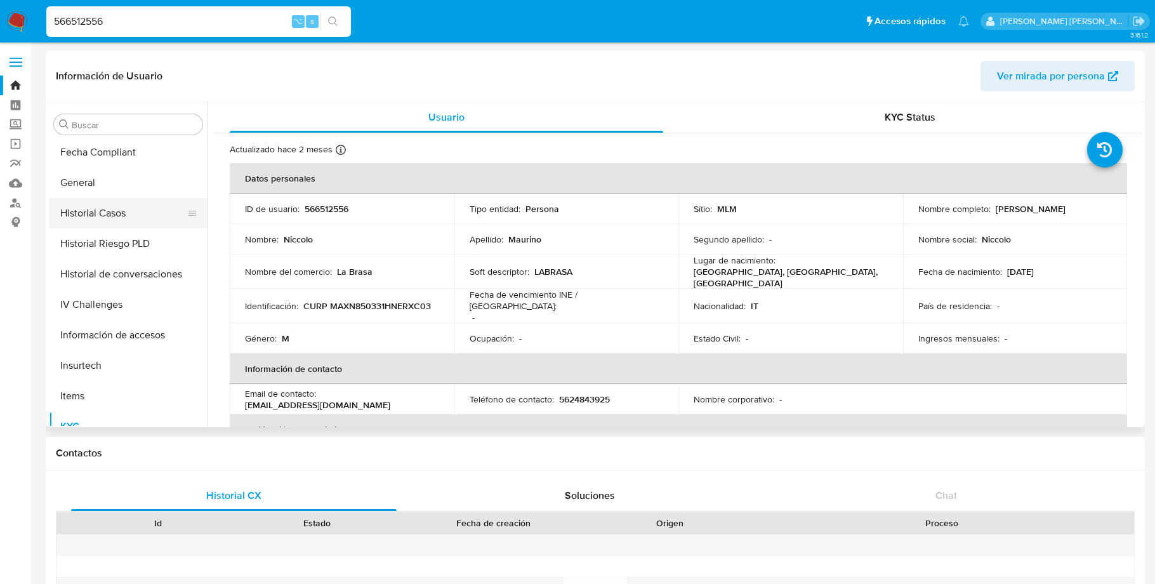
click at [112, 206] on button "Historial Casos" at bounding box center [123, 213] width 149 height 30
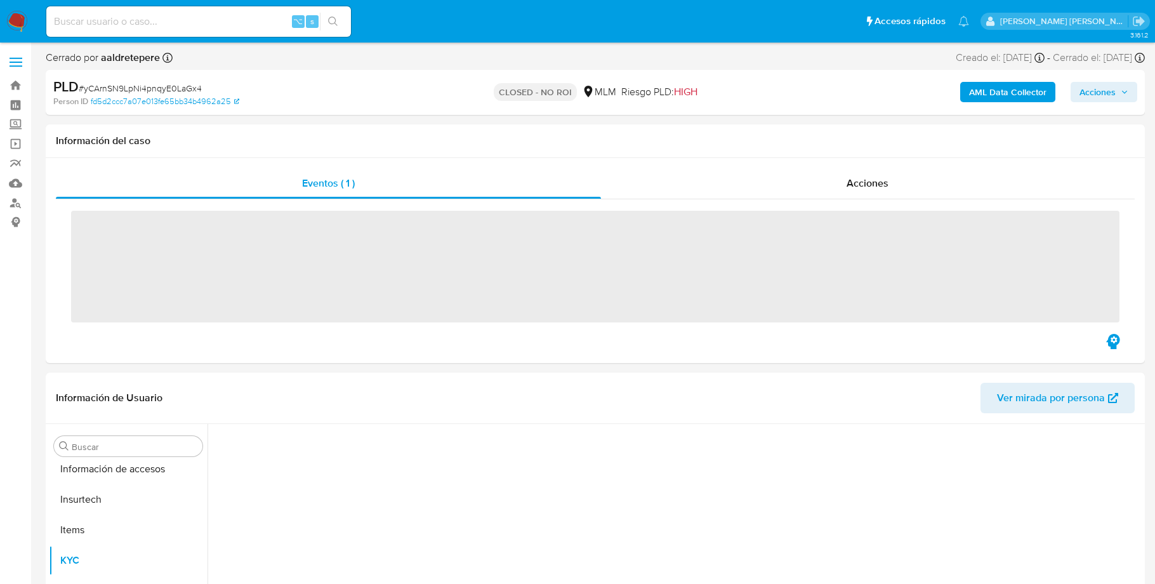
scroll to position [597, 0]
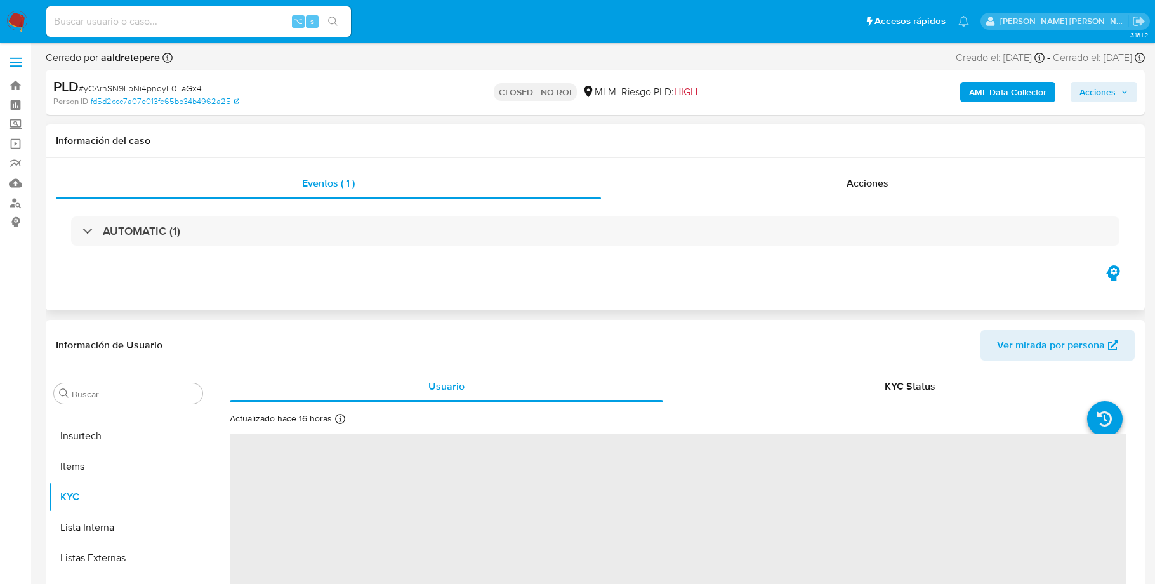
select select "10"
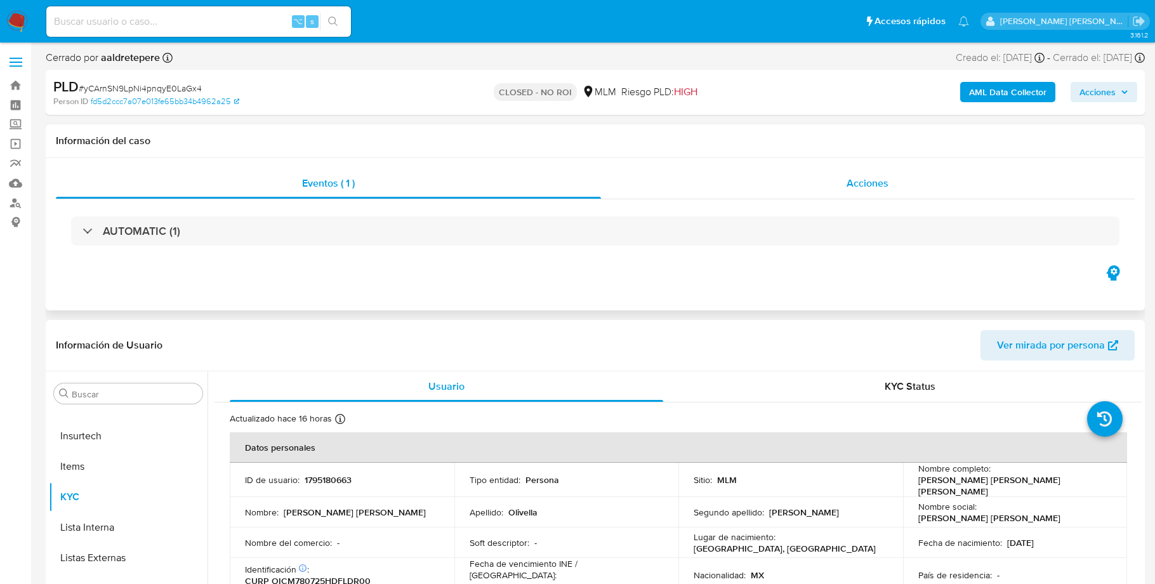
click at [892, 178] on div "Acciones" at bounding box center [868, 183] width 534 height 30
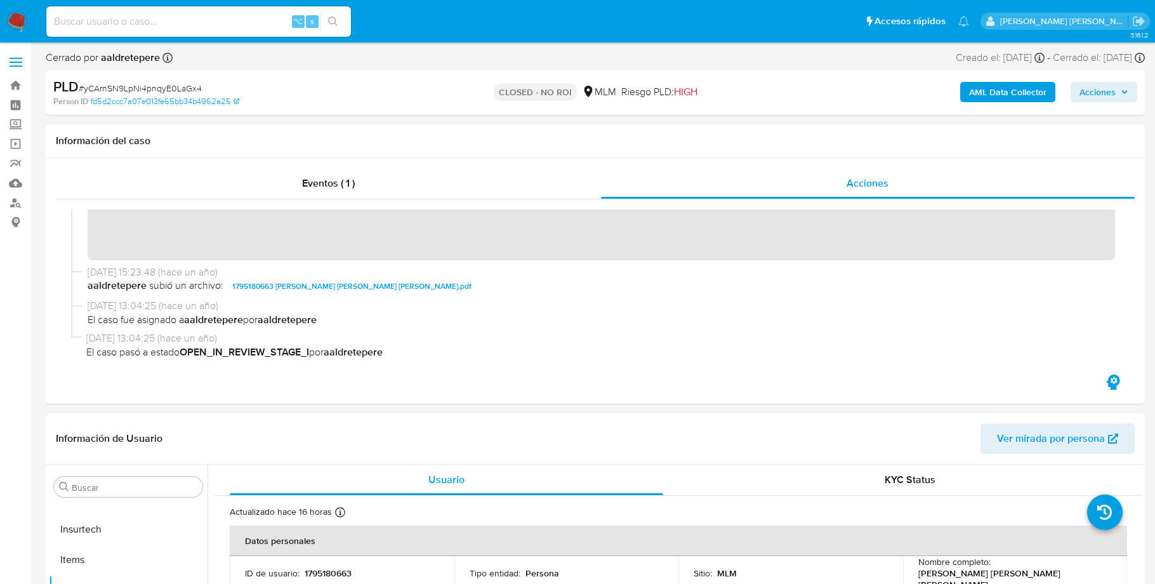
scroll to position [117, 0]
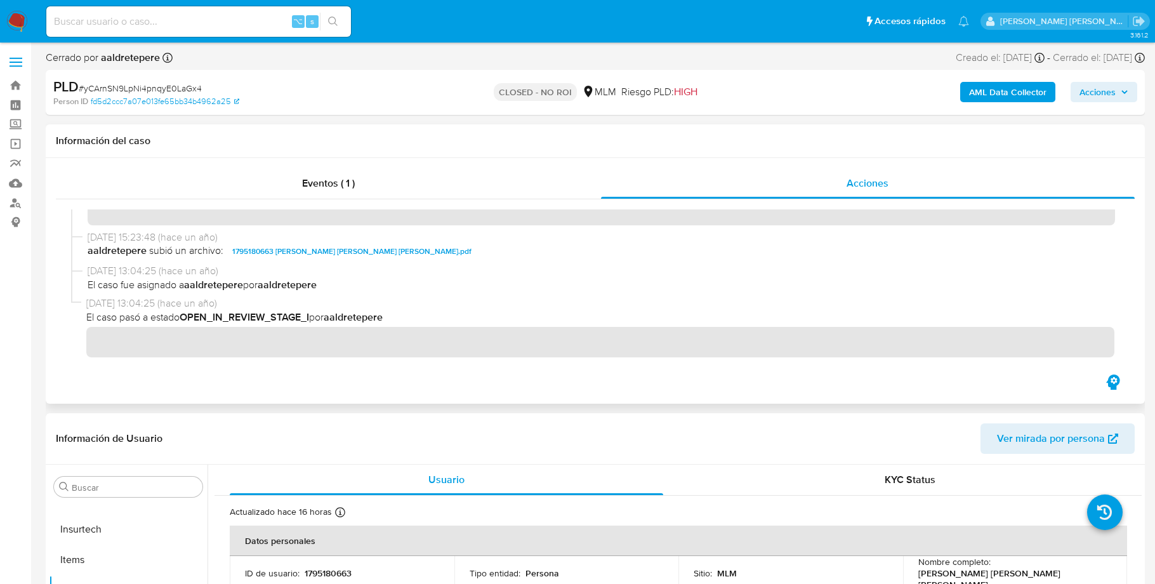
click at [325, 249] on span "1795180663 MARIO ANTONIO OLIVELLA CADENA.pdf" at bounding box center [351, 251] width 239 height 15
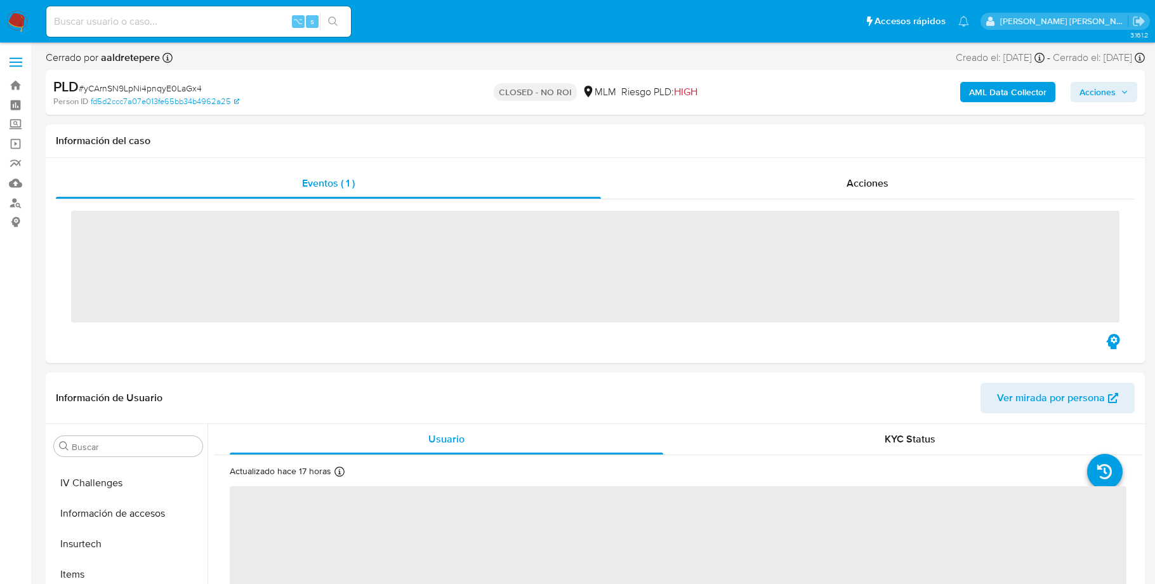
scroll to position [597, 0]
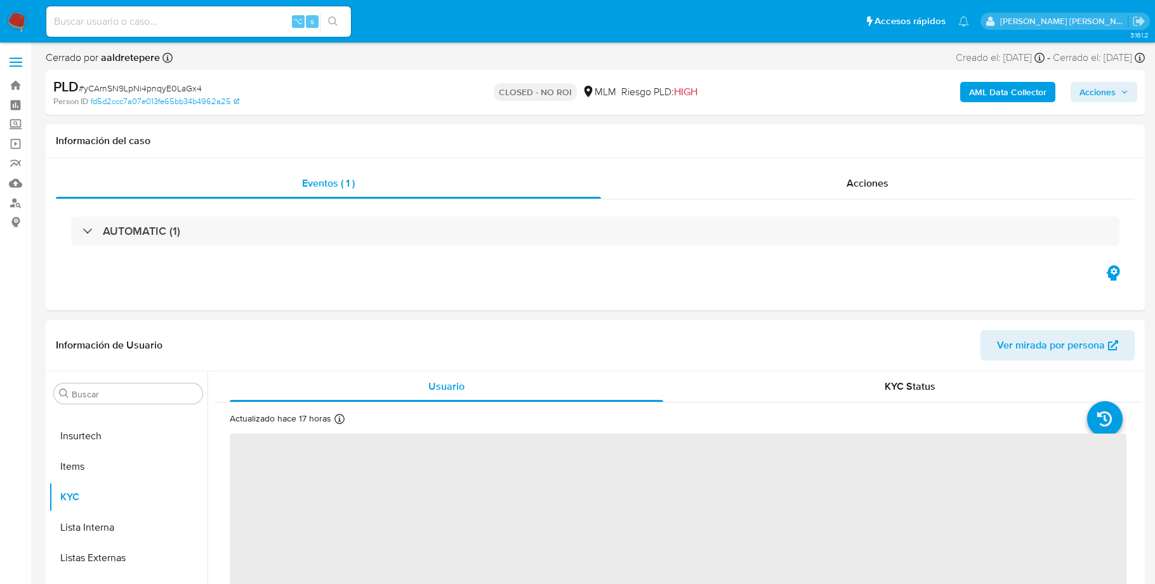
select select "10"
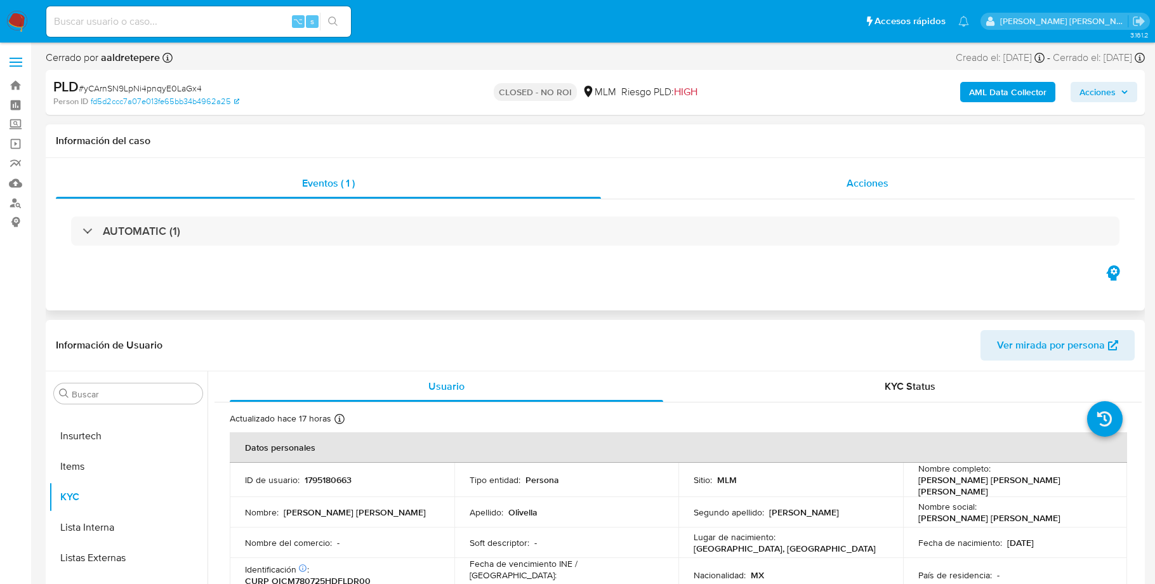
click at [875, 182] on span "Acciones" at bounding box center [868, 183] width 42 height 15
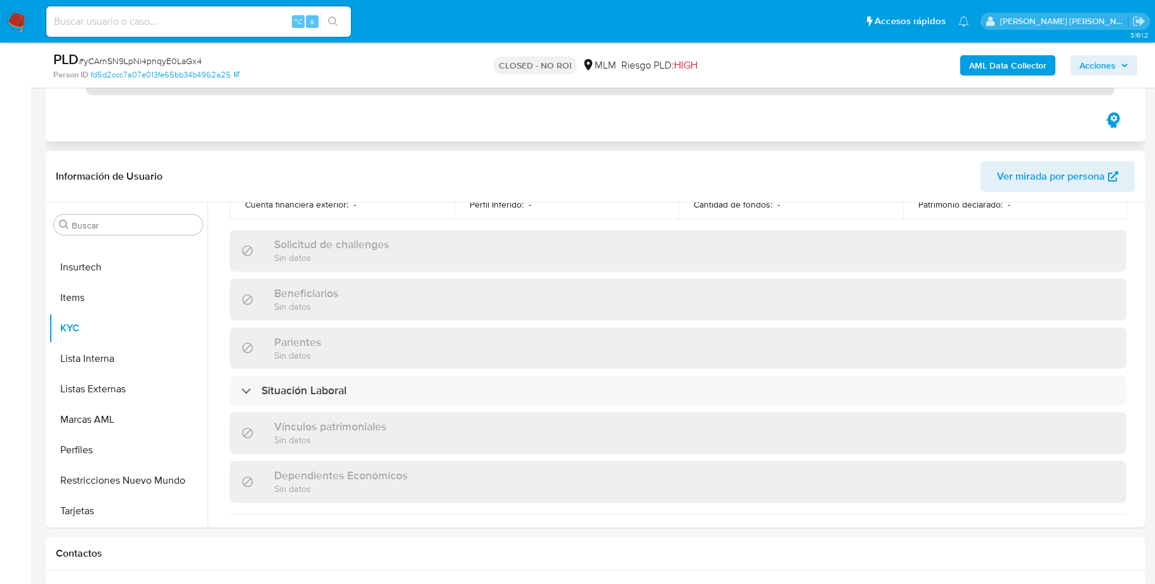
scroll to position [511, 0]
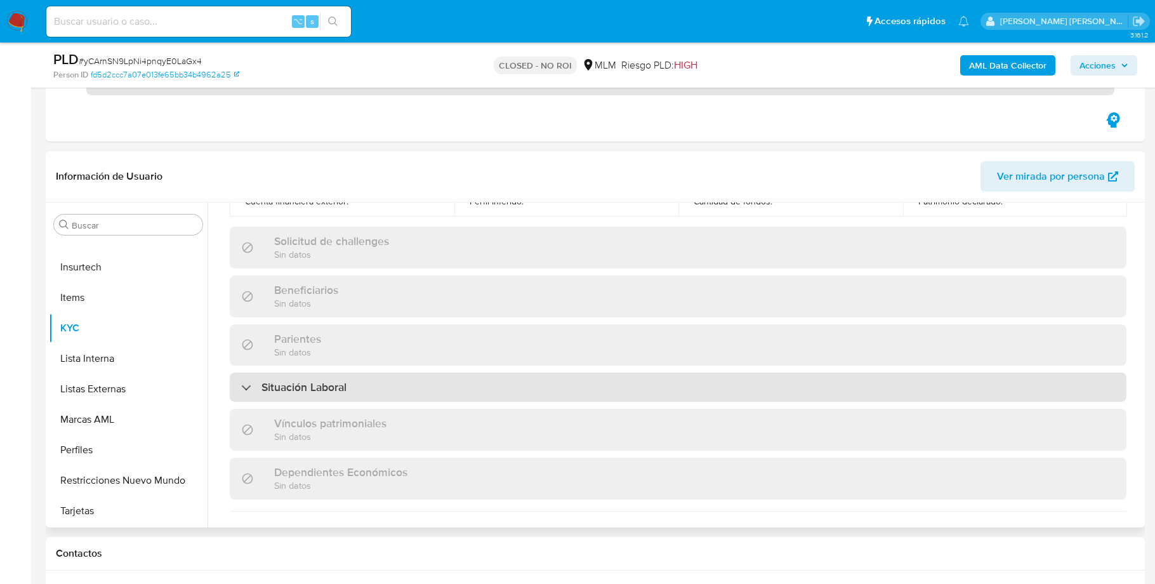
click at [239, 376] on div "Situación Laboral" at bounding box center [678, 387] width 897 height 29
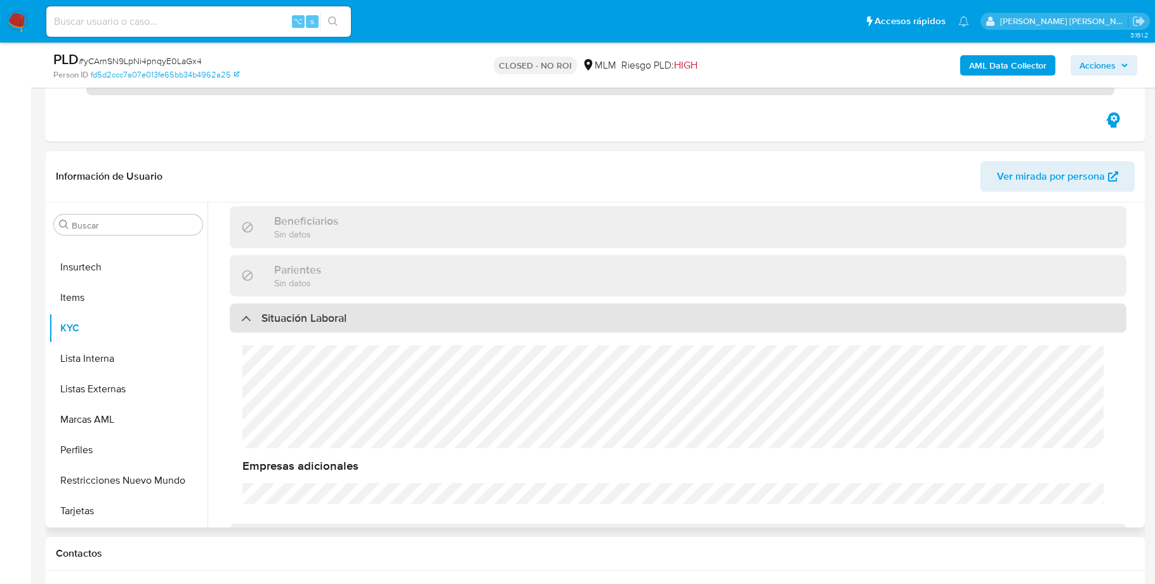
scroll to position [599, 0]
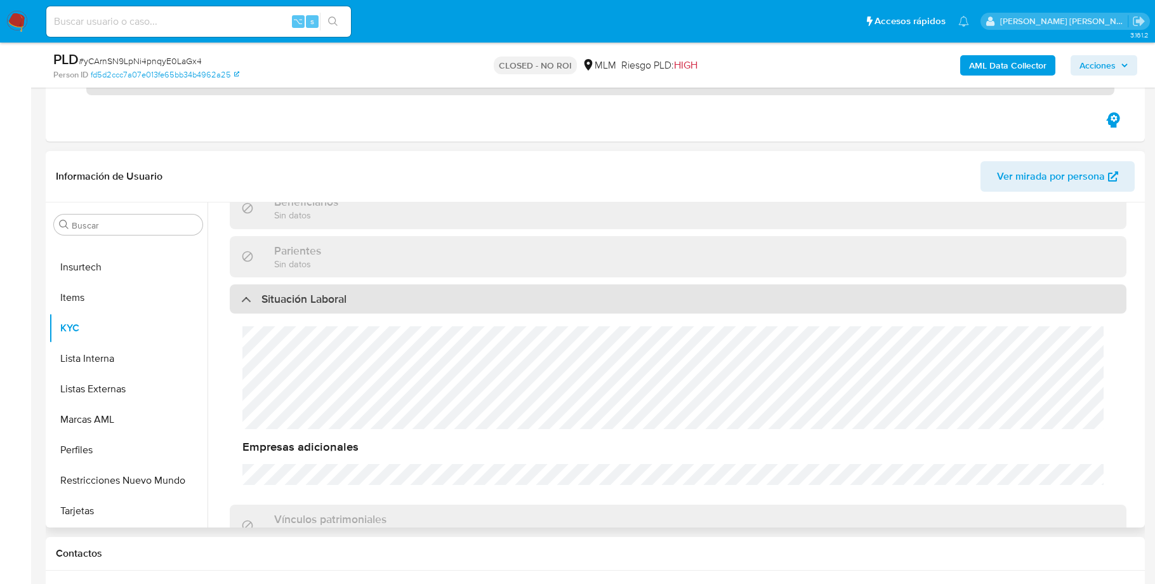
click at [248, 292] on div "Situación Laboral" at bounding box center [293, 299] width 105 height 14
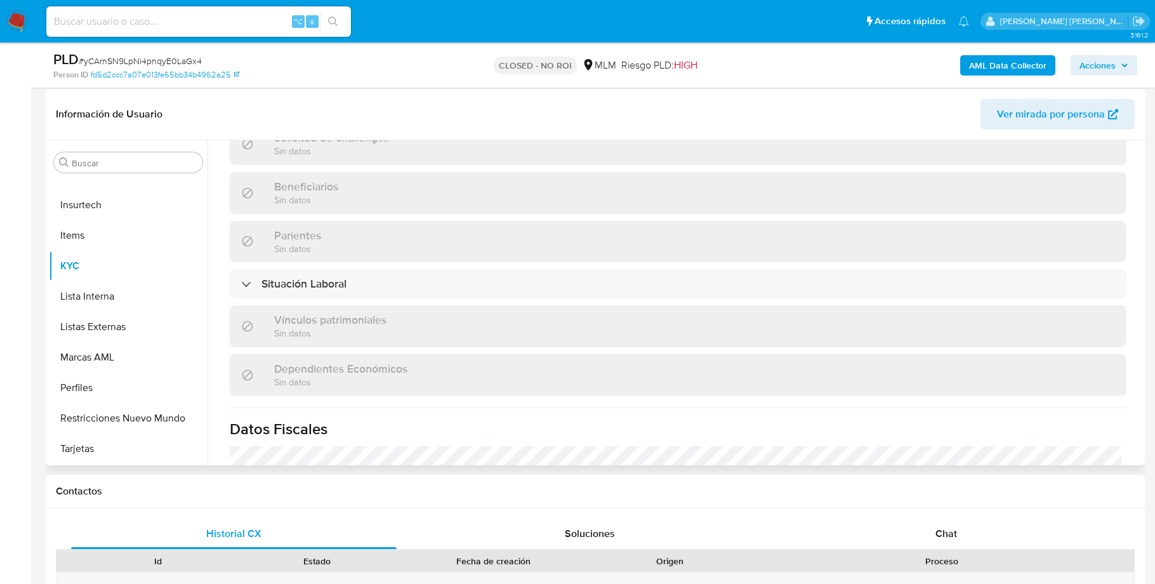
scroll to position [579, 0]
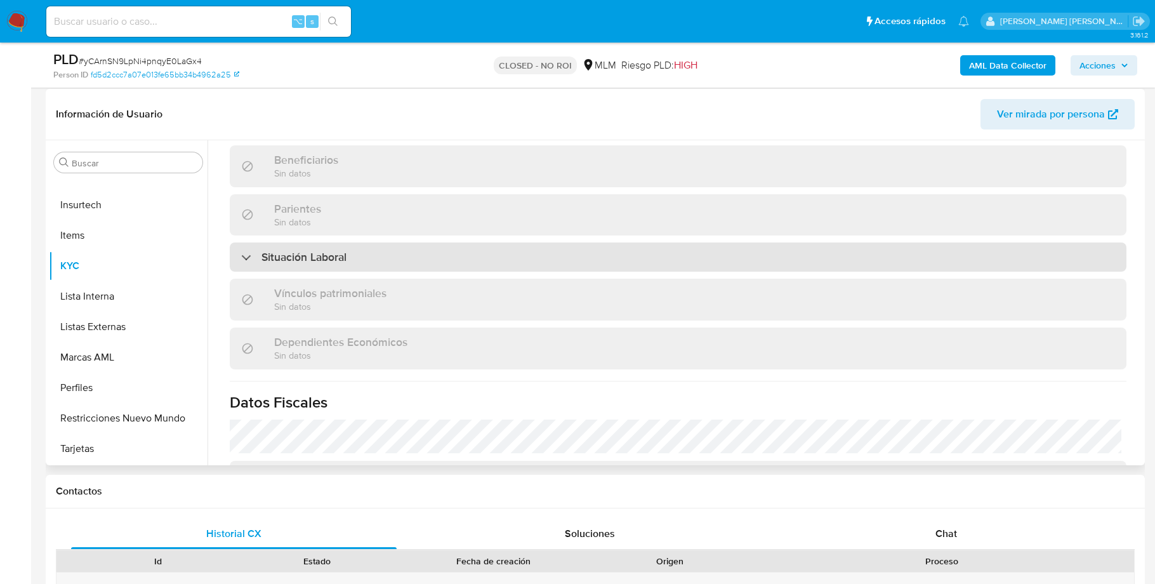
click at [245, 250] on div "Situación Laboral" at bounding box center [293, 257] width 105 height 14
click at [245, 249] on div "Situación Laboral" at bounding box center [678, 256] width 897 height 29
click at [241, 257] on div at bounding box center [241, 257] width 0 height 0
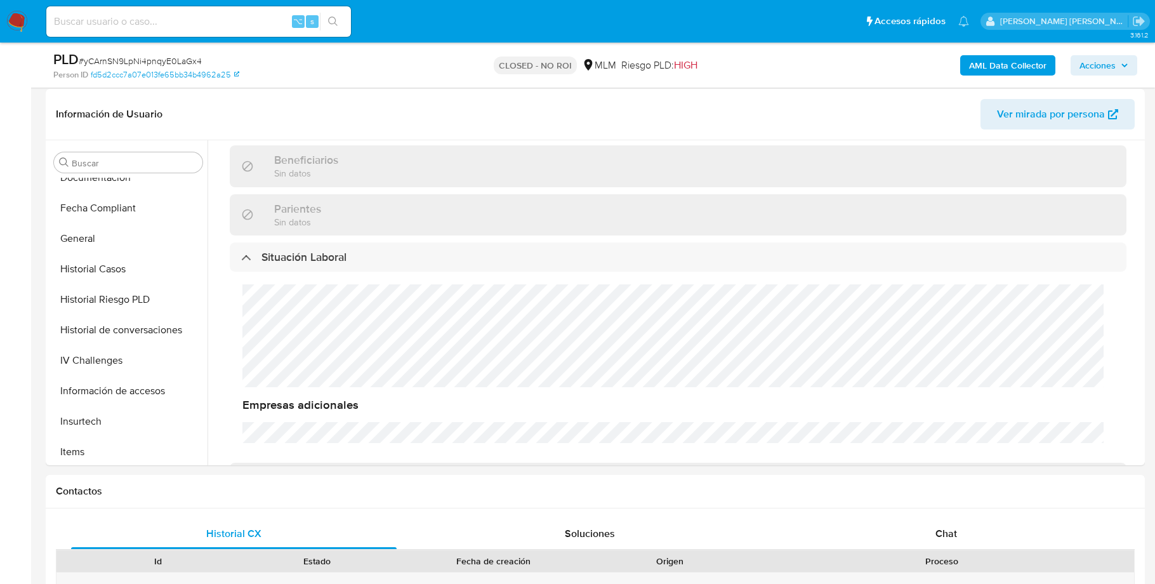
scroll to position [377, 0]
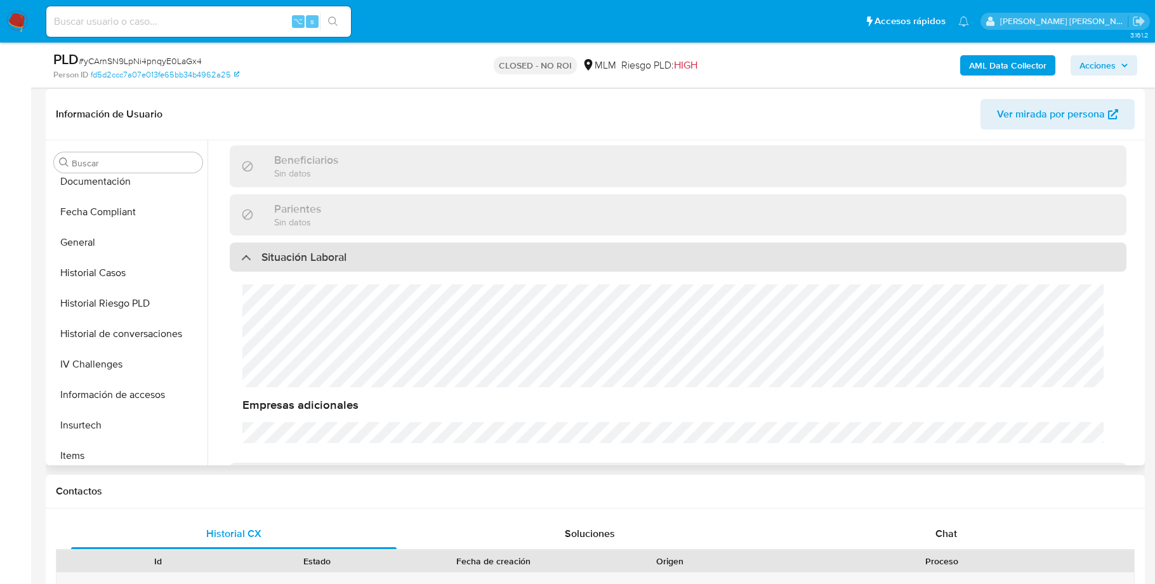
click at [241, 257] on div at bounding box center [241, 257] width 0 height 0
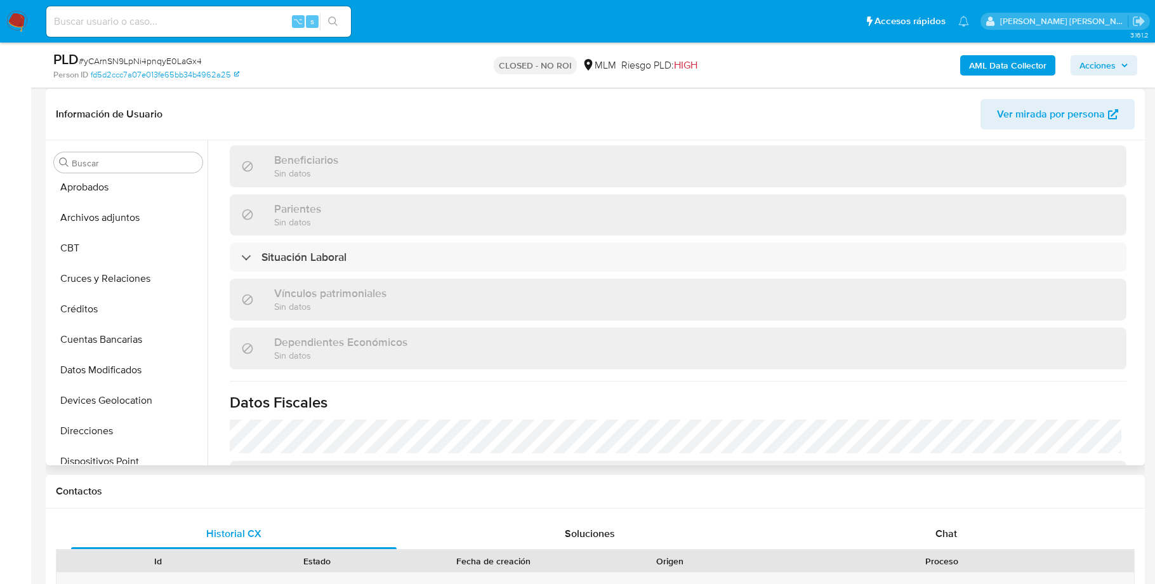
scroll to position [21, 0]
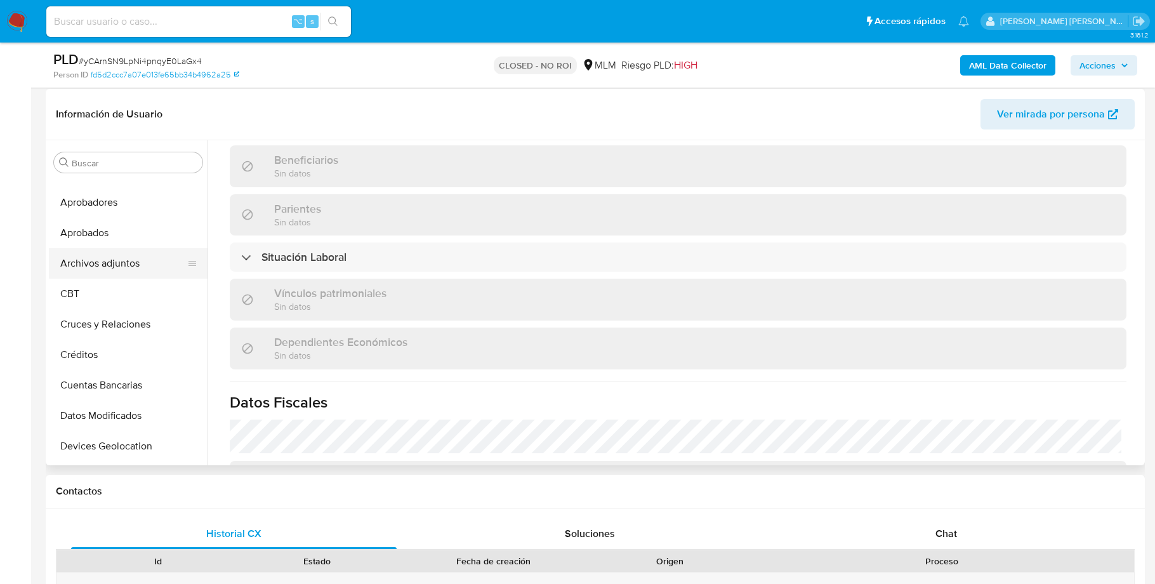
click at [137, 254] on button "Archivos adjuntos" at bounding box center [123, 263] width 149 height 30
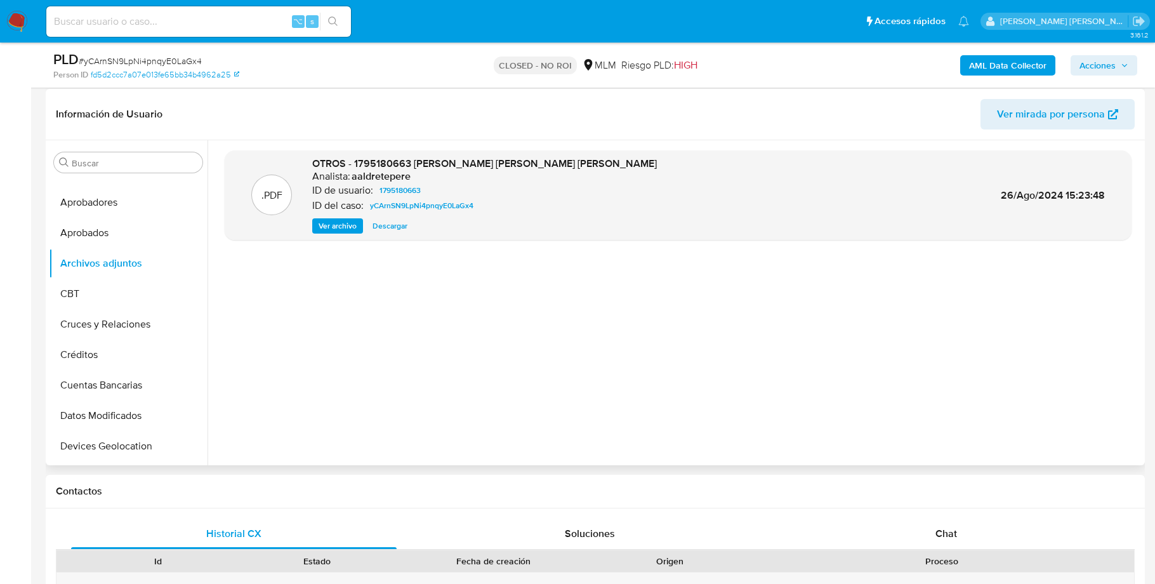
click at [342, 224] on span "Ver archivo" at bounding box center [338, 226] width 38 height 13
click at [341, 228] on span "Ver archivo" at bounding box center [338, 226] width 38 height 13
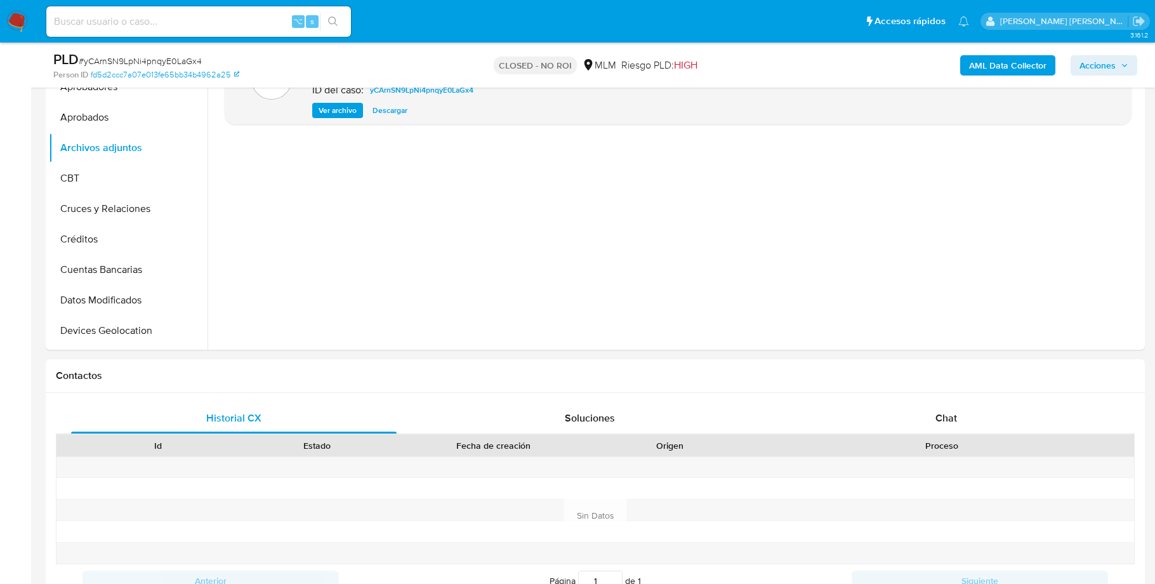
scroll to position [741, 0]
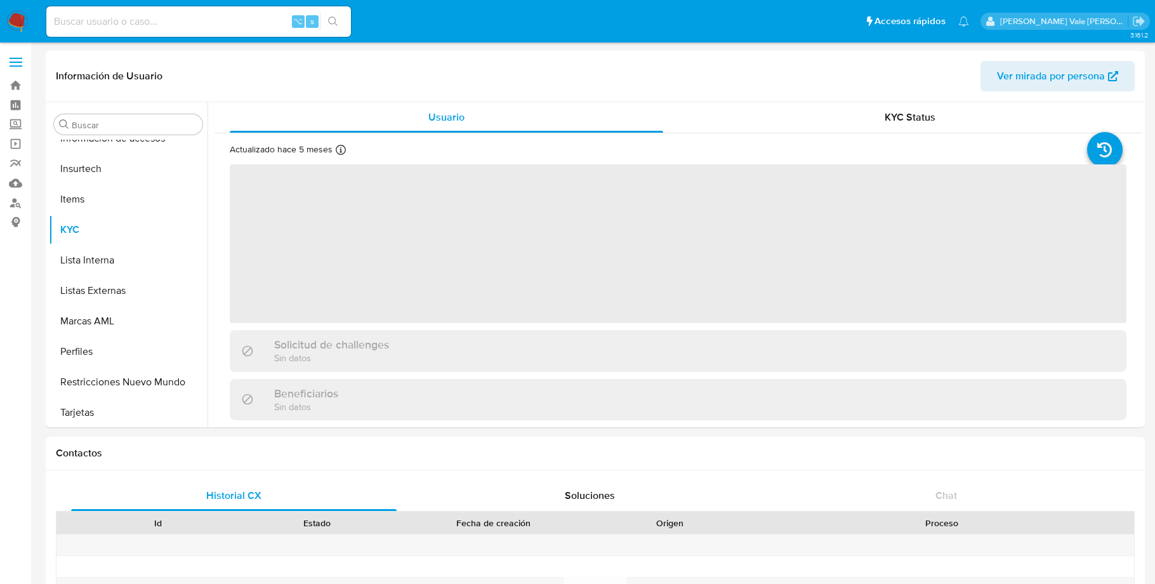
scroll to position [597, 0]
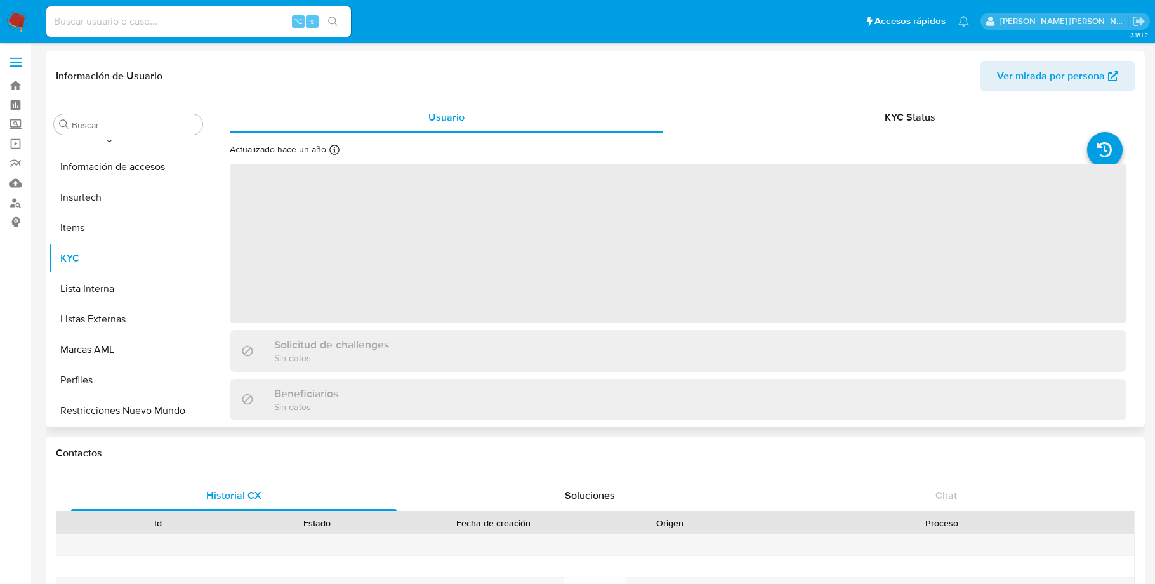
scroll to position [597, 0]
select select "10"
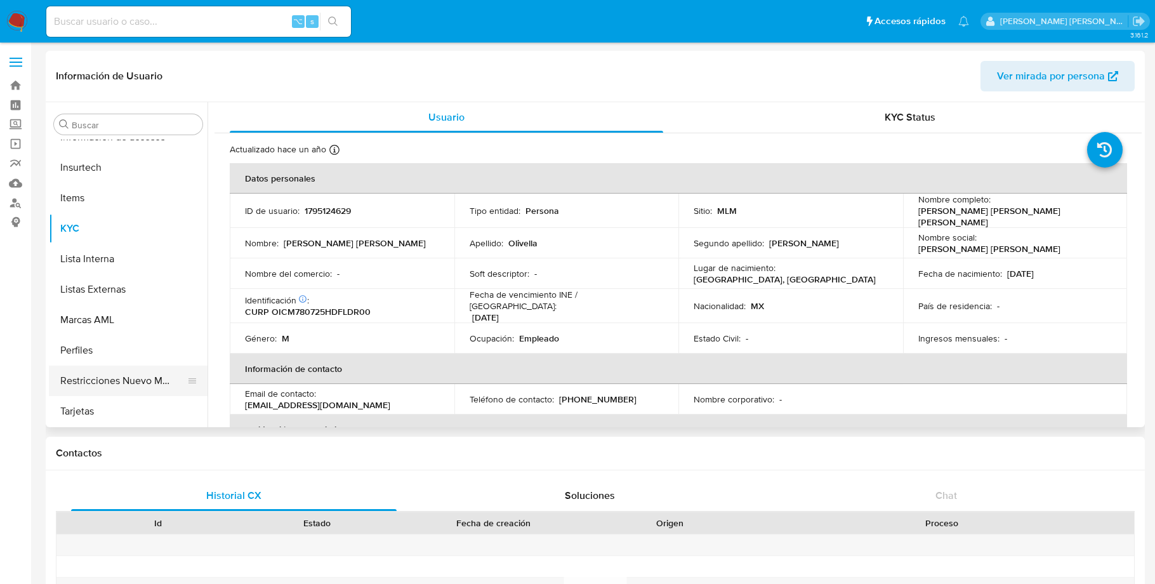
click at [127, 385] on button "Restricciones Nuevo Mundo" at bounding box center [123, 381] width 149 height 30
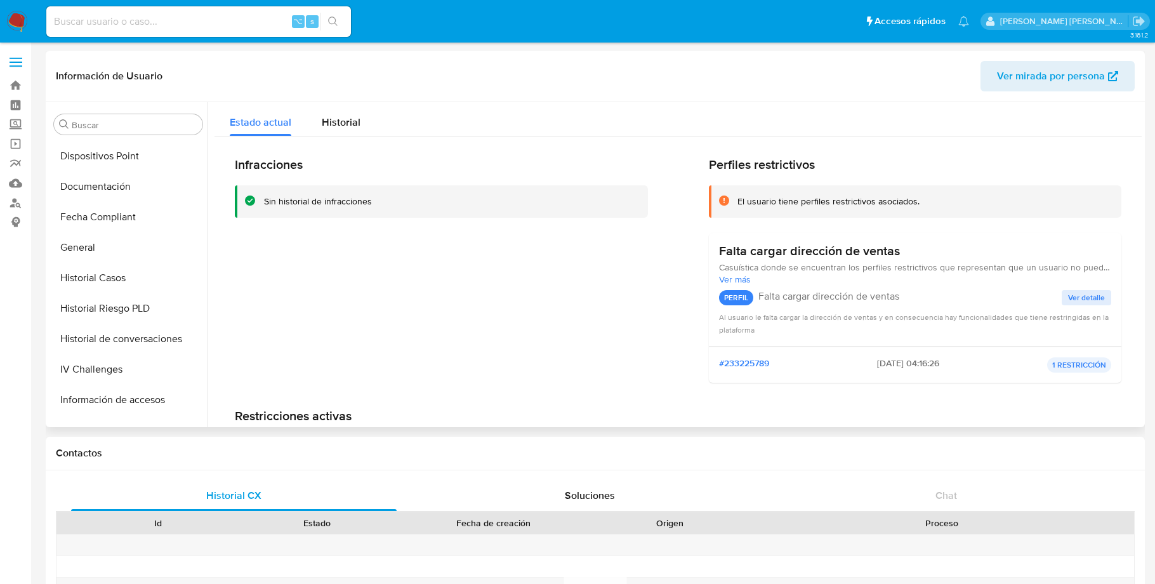
scroll to position [327, 0]
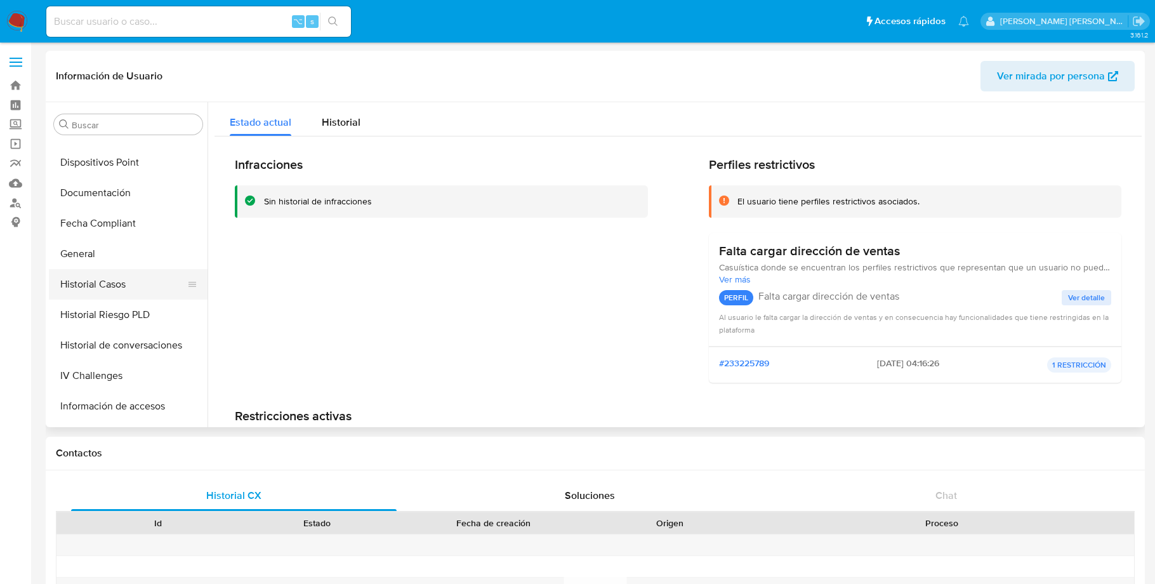
click at [113, 276] on button "Historial Casos" at bounding box center [123, 284] width 149 height 30
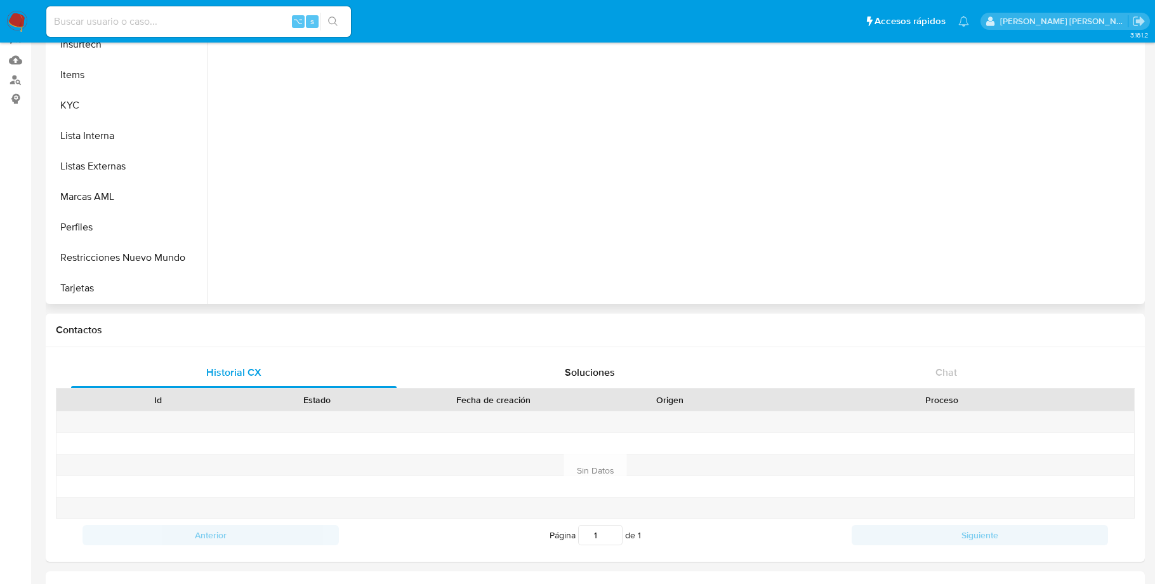
scroll to position [135, 0]
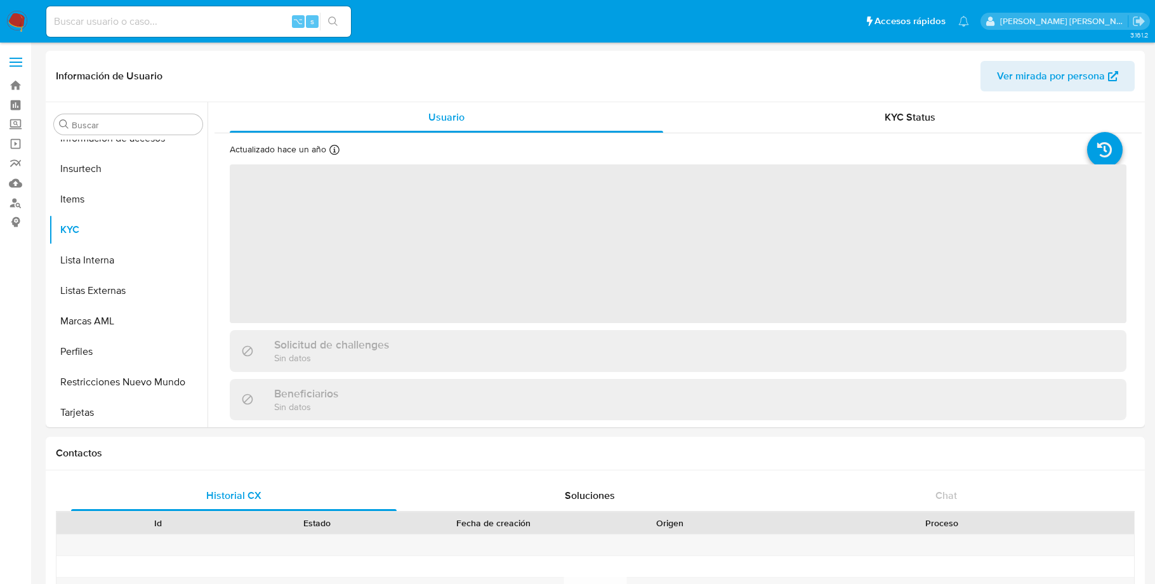
scroll to position [597, 0]
select select "10"
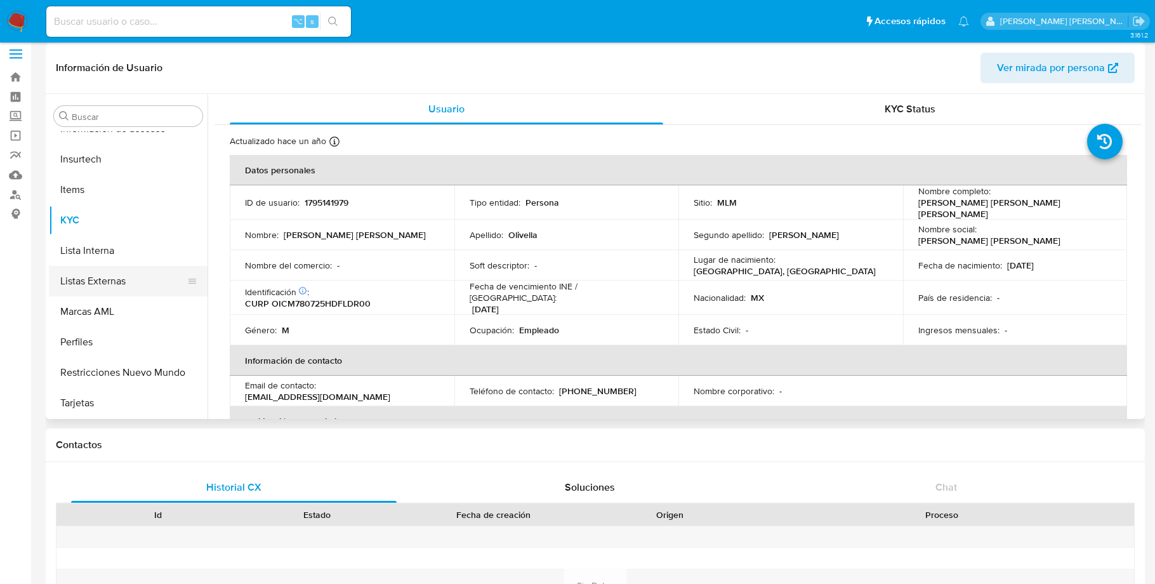
scroll to position [34, 0]
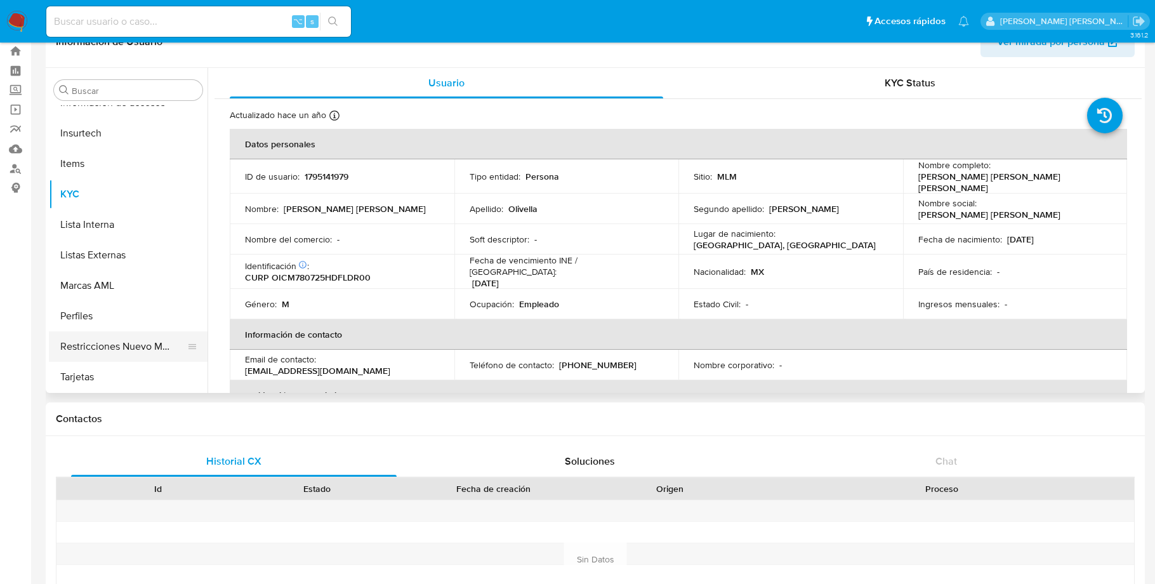
click at [144, 347] on button "Restricciones Nuevo Mundo" at bounding box center [123, 346] width 149 height 30
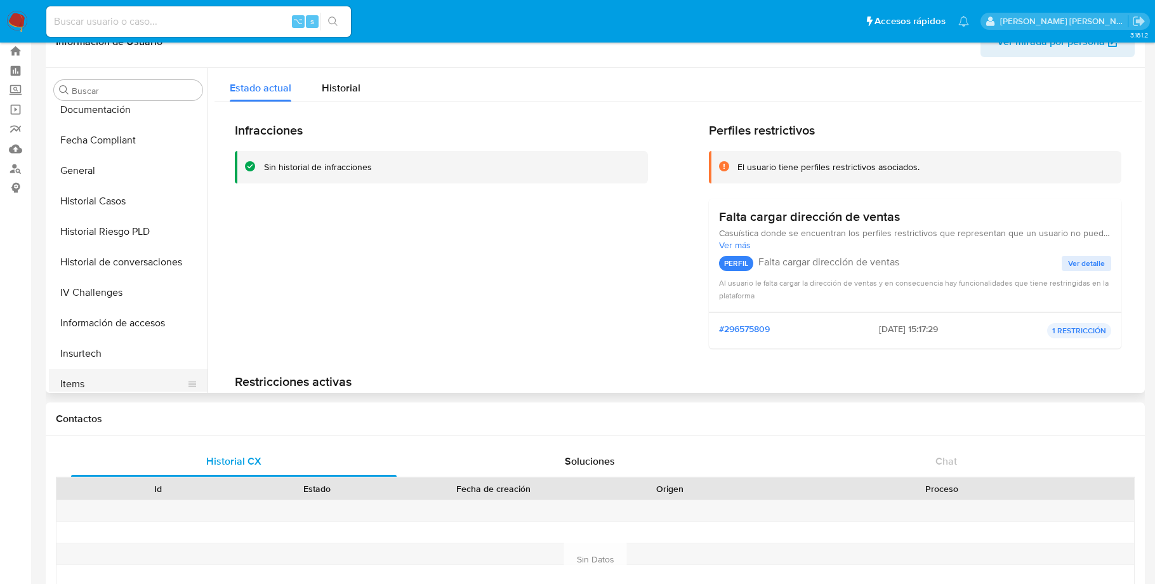
scroll to position [376, 0]
click at [119, 191] on button "Historial Casos" at bounding box center [123, 202] width 149 height 30
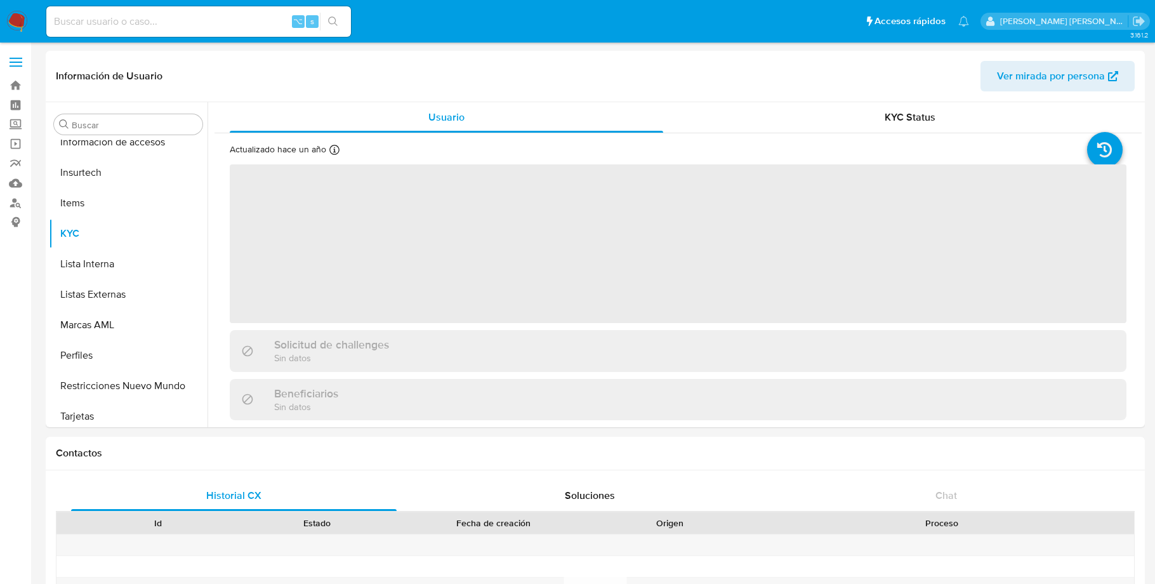
scroll to position [597, 0]
select select "10"
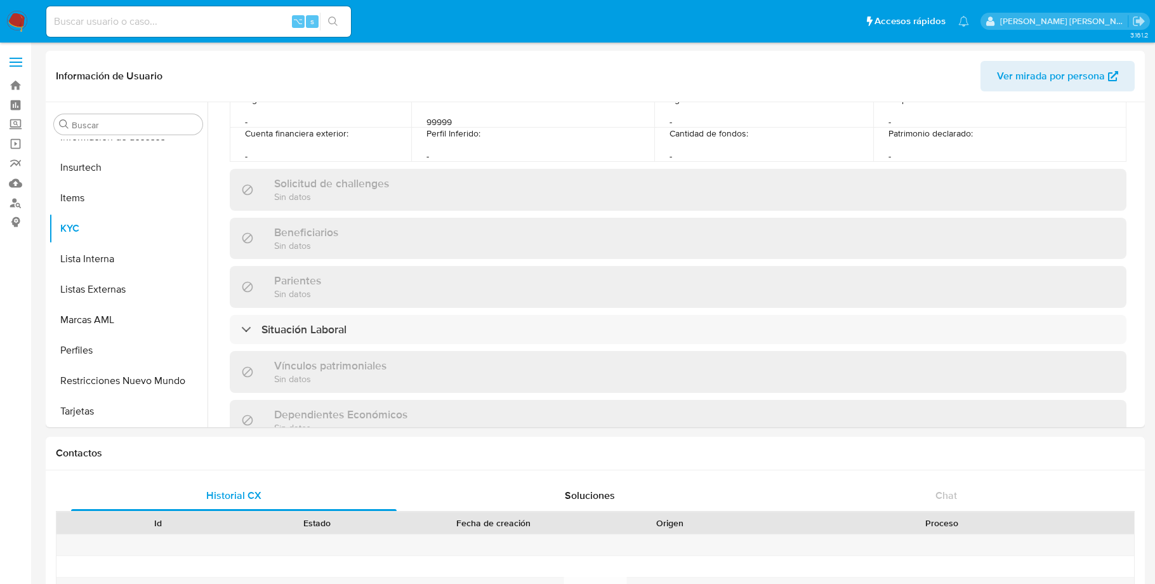
scroll to position [543, 0]
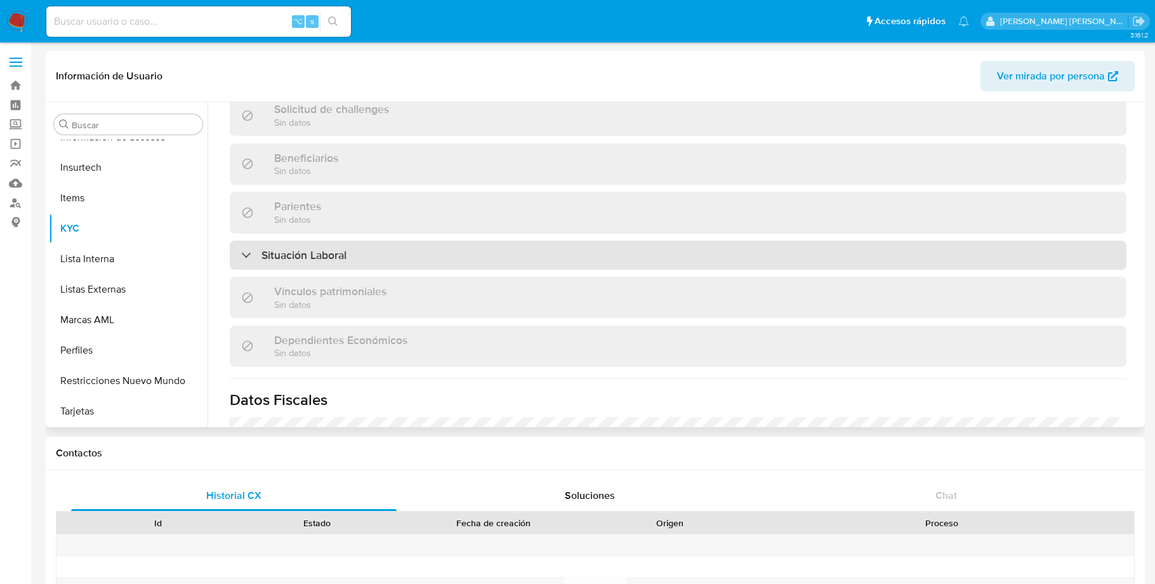
click at [250, 248] on div "Situación Laboral" at bounding box center [293, 255] width 105 height 14
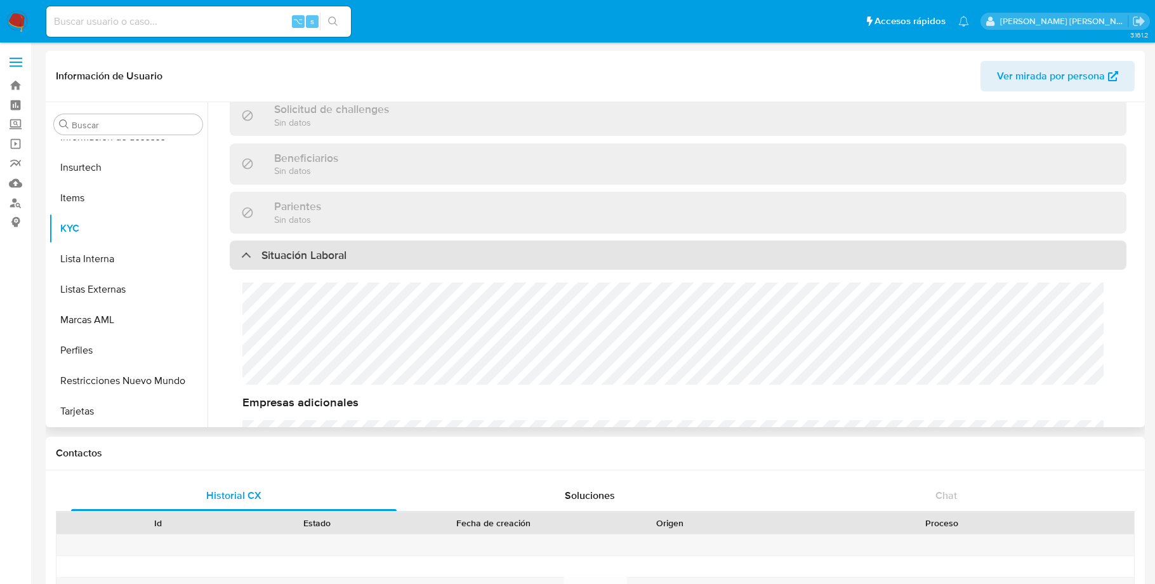
click at [250, 248] on div "Situación Laboral" at bounding box center [293, 255] width 105 height 14
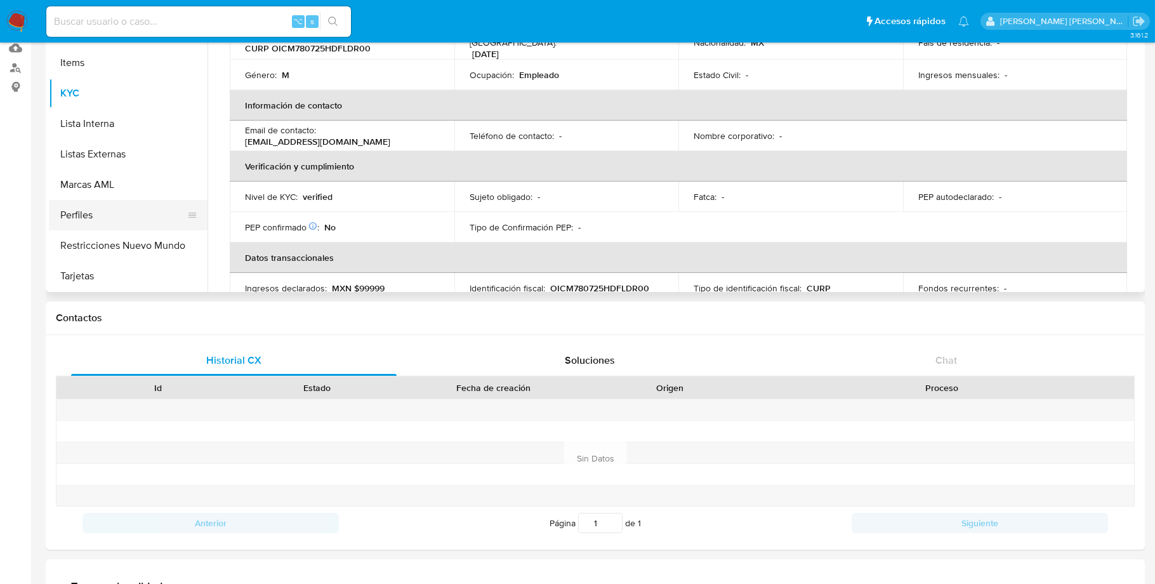
scroll to position [143, 0]
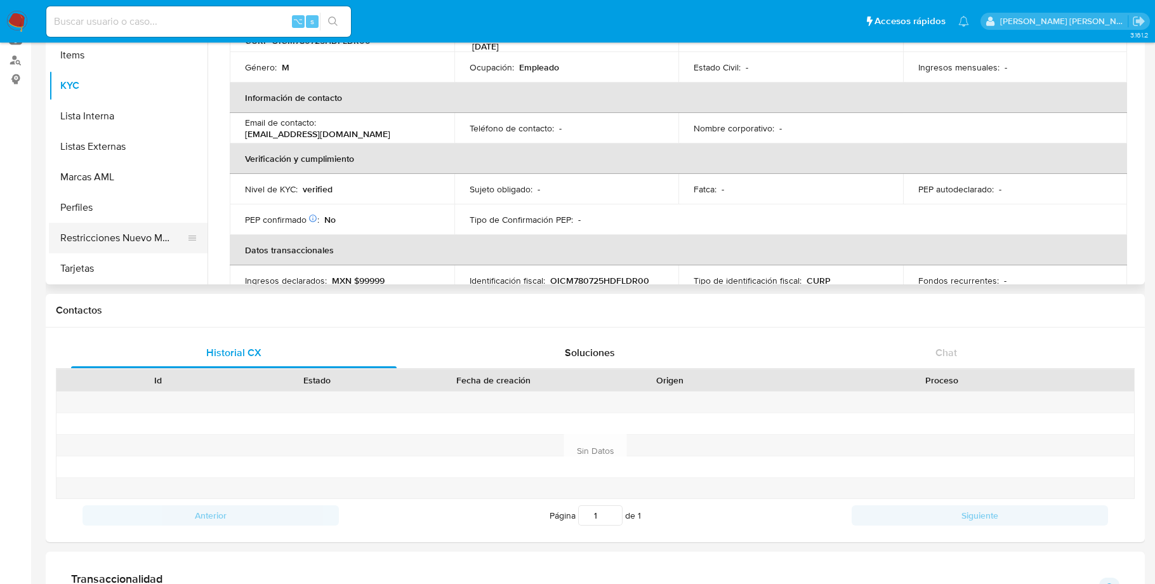
click at [143, 234] on button "Restricciones Nuevo Mundo" at bounding box center [123, 238] width 149 height 30
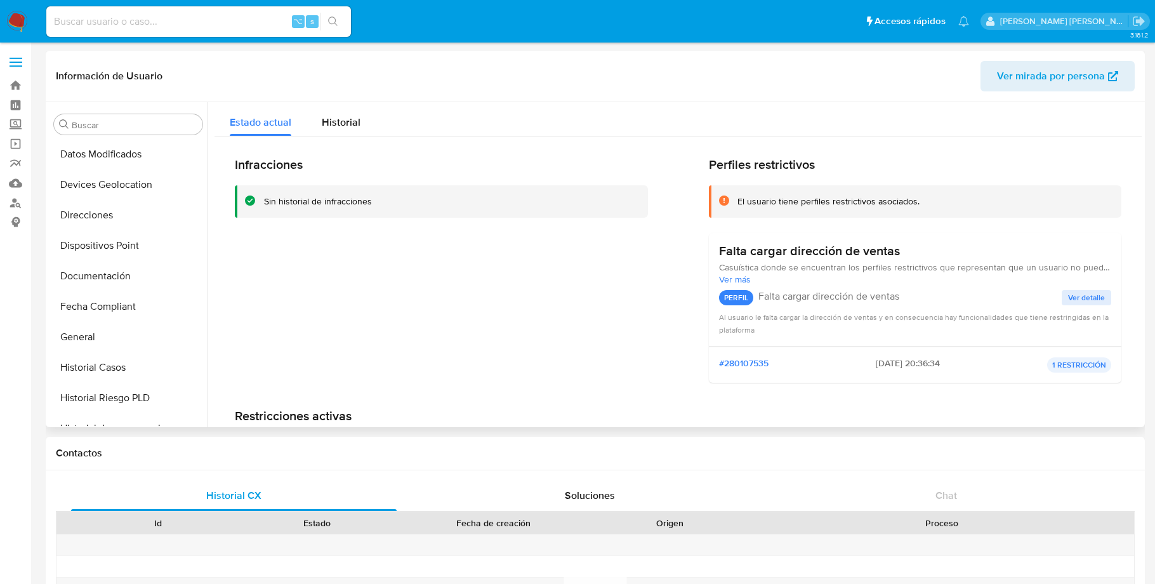
scroll to position [244, 0]
click at [82, 362] on button "Historial Casos" at bounding box center [123, 368] width 149 height 30
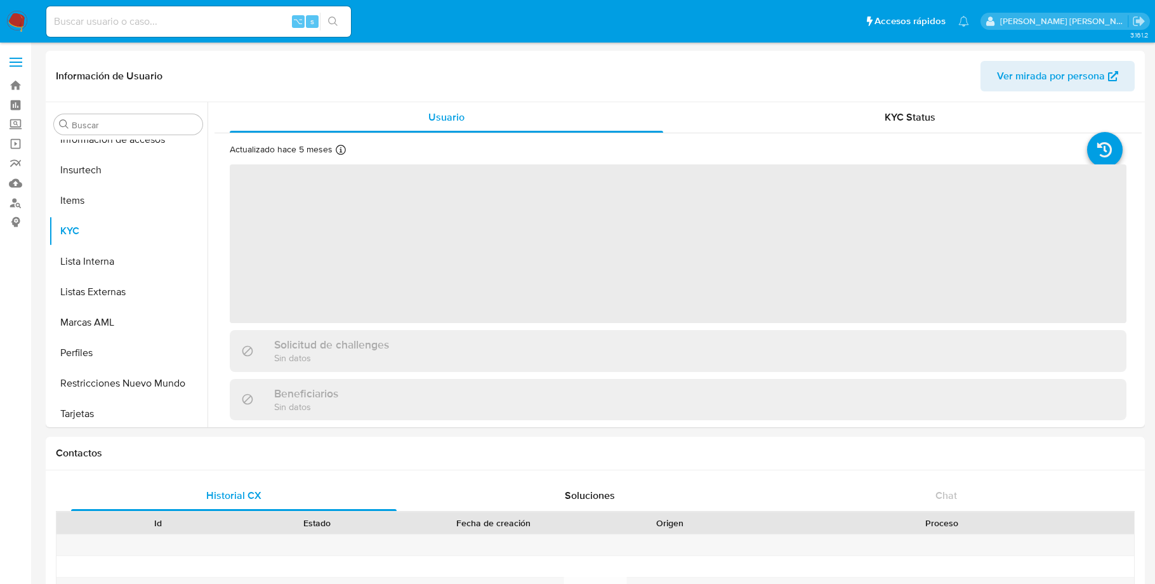
scroll to position [597, 0]
select select "10"
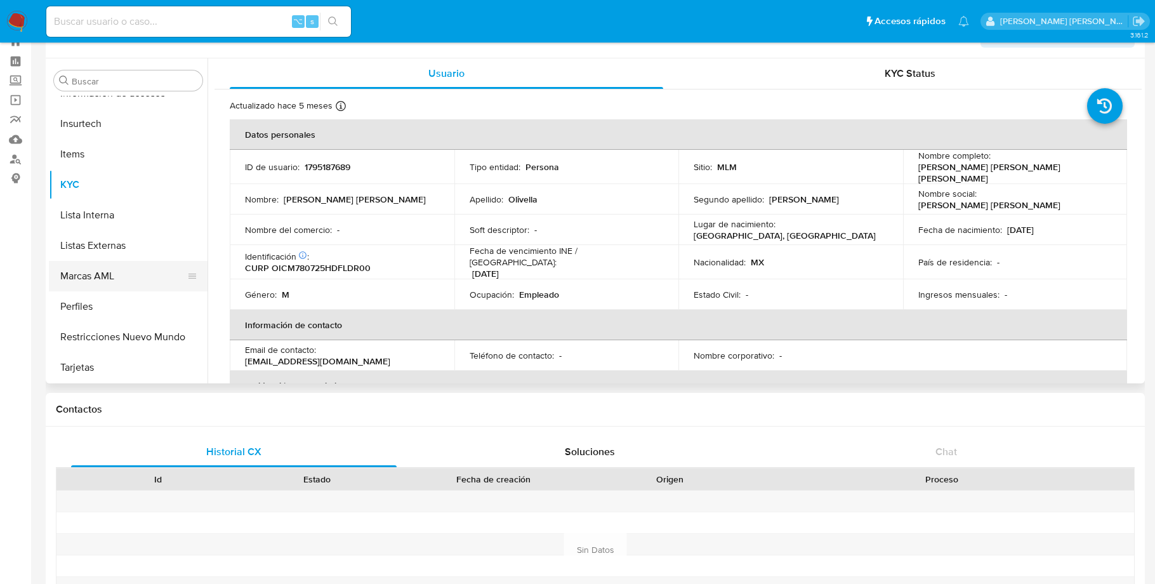
scroll to position [46, 0]
click at [140, 331] on button "Restricciones Nuevo Mundo" at bounding box center [123, 335] width 149 height 30
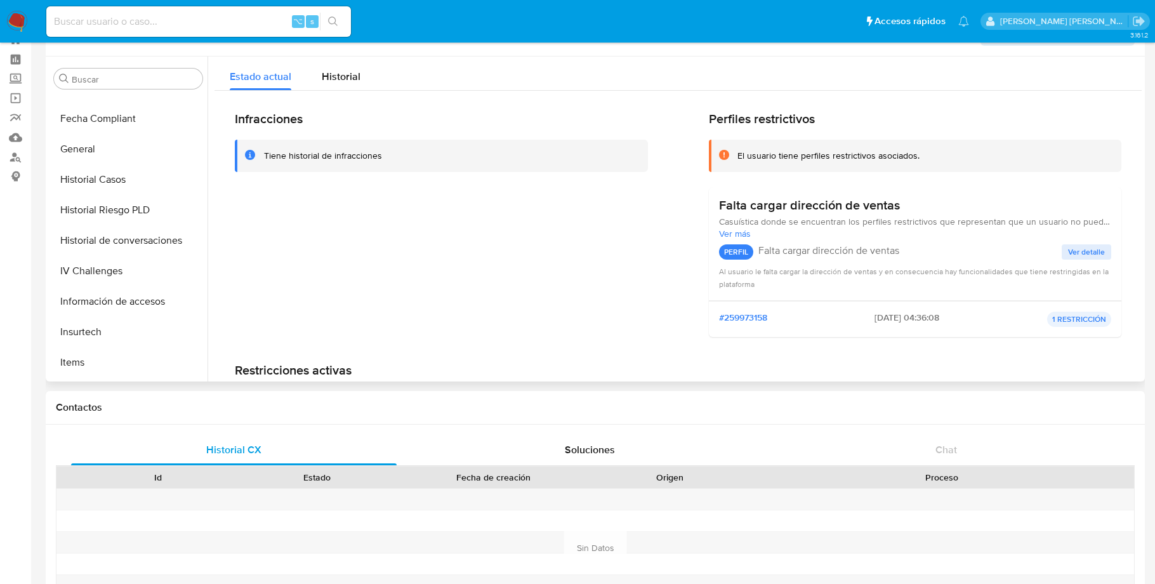
scroll to position [354, 0]
click at [95, 210] on button "Historial Casos" at bounding box center [123, 212] width 149 height 30
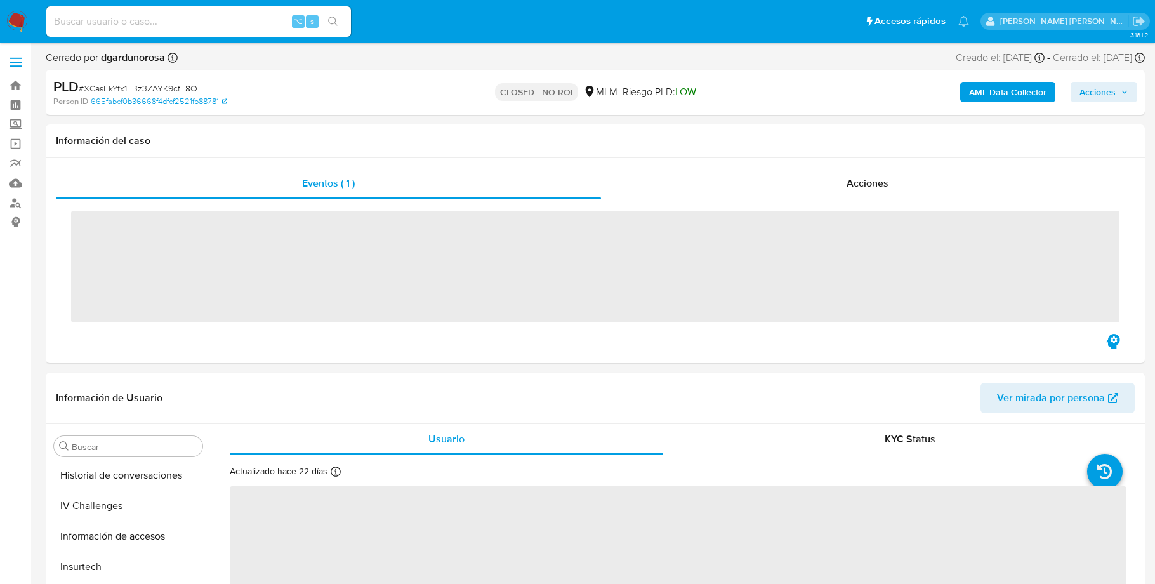
scroll to position [597, 0]
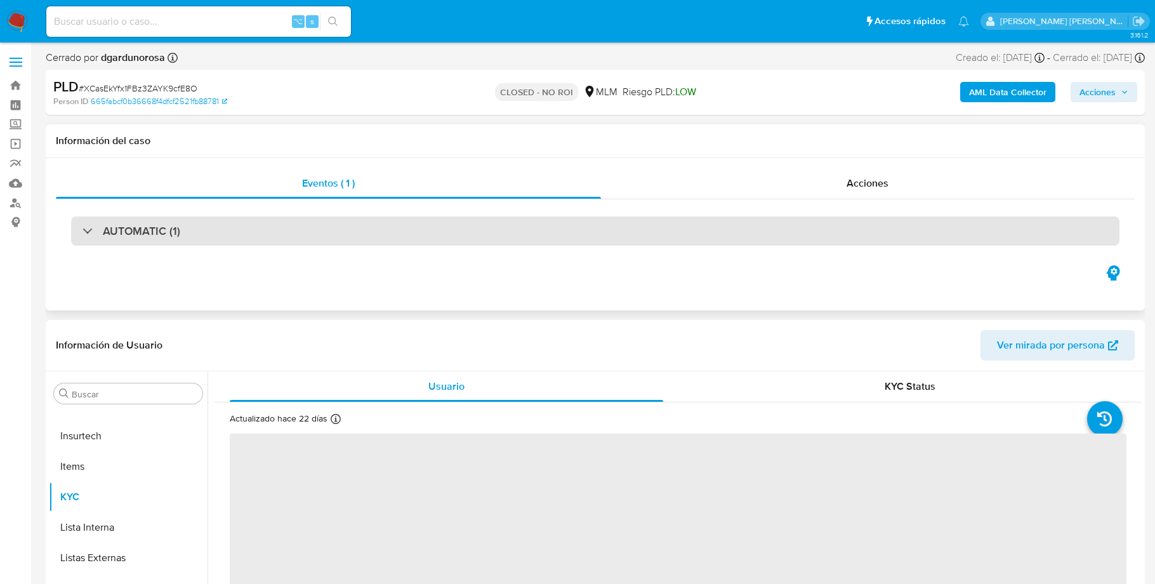
select select "10"
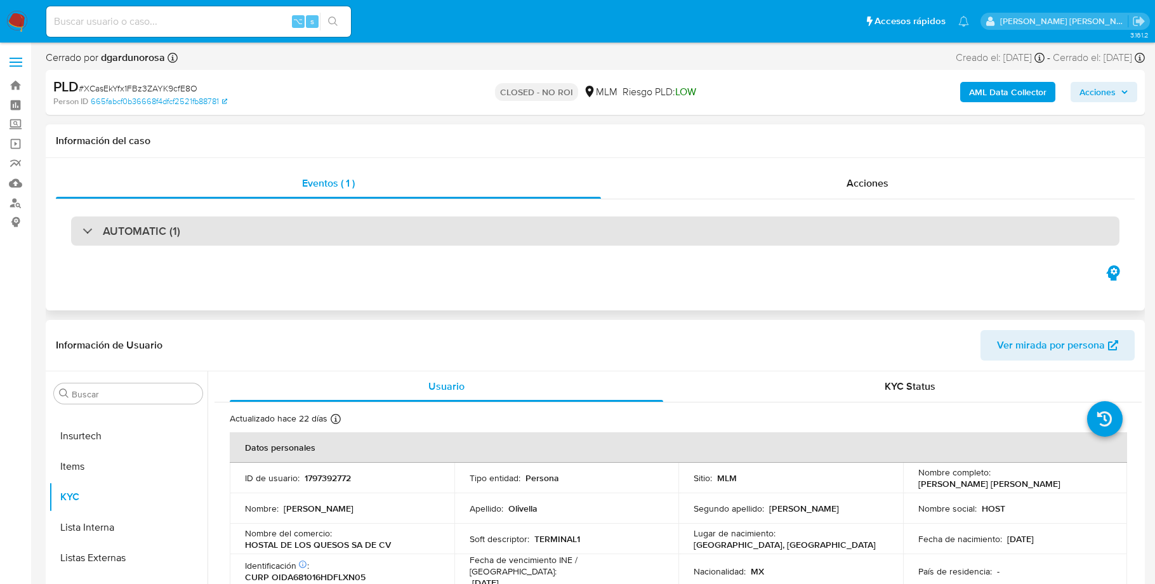
click at [85, 226] on div "AUTOMATIC (1)" at bounding box center [132, 231] width 98 height 14
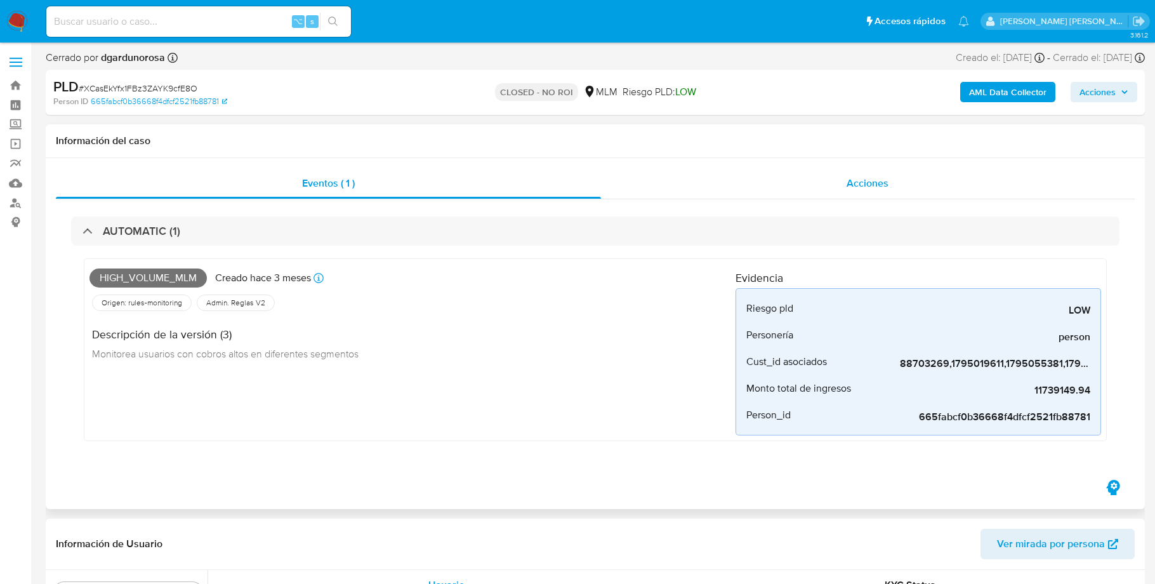
click at [866, 182] on span "Acciones" at bounding box center [868, 183] width 42 height 15
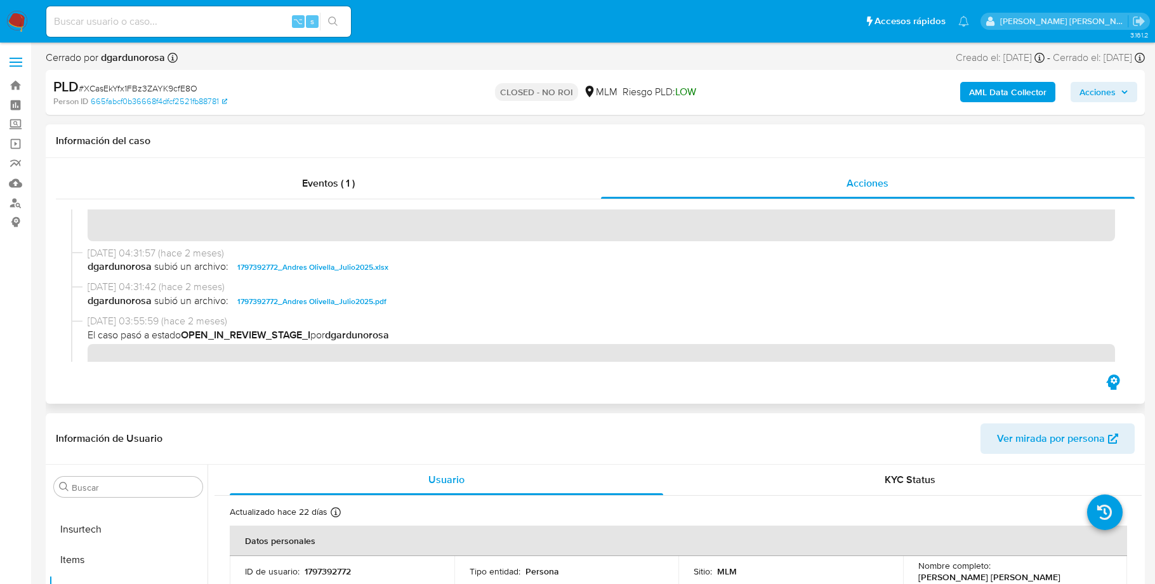
scroll to position [171, 0]
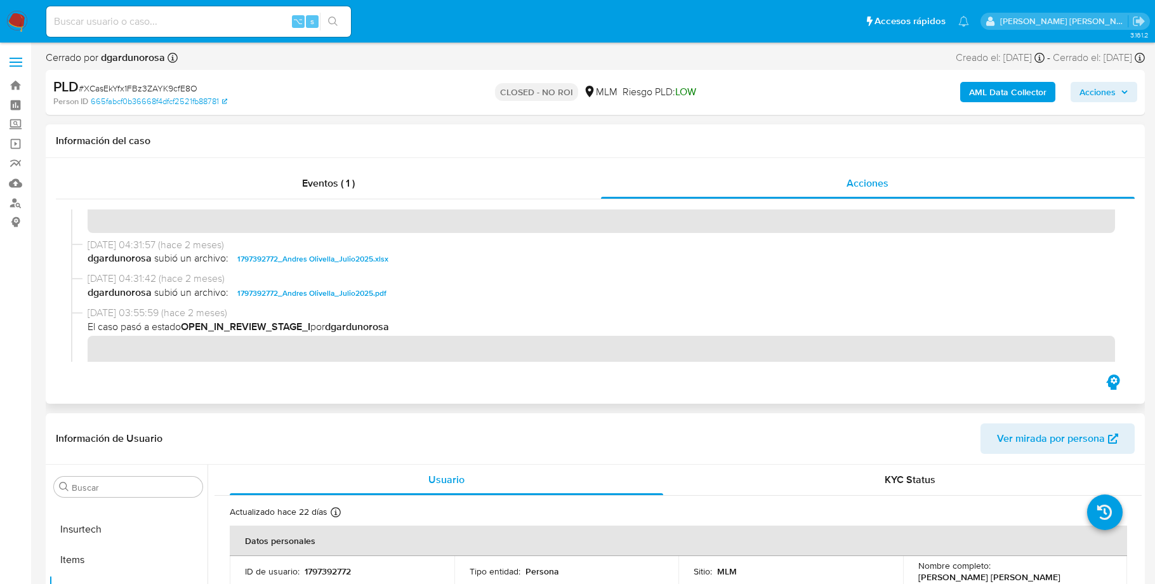
click at [345, 256] on span "1797392772_Andres Olivella_Julio2025.xlsx" at bounding box center [312, 258] width 151 height 15
click at [326, 293] on span "1797392772_Andres Olivella_Julio2025.pdf" at bounding box center [311, 293] width 149 height 15
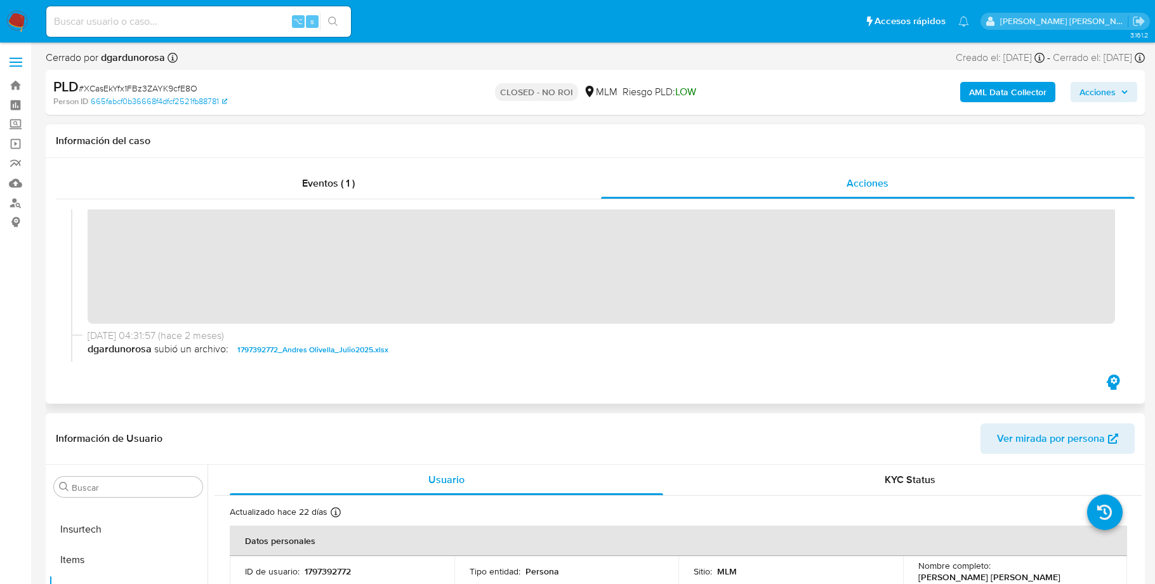
scroll to position [0, 0]
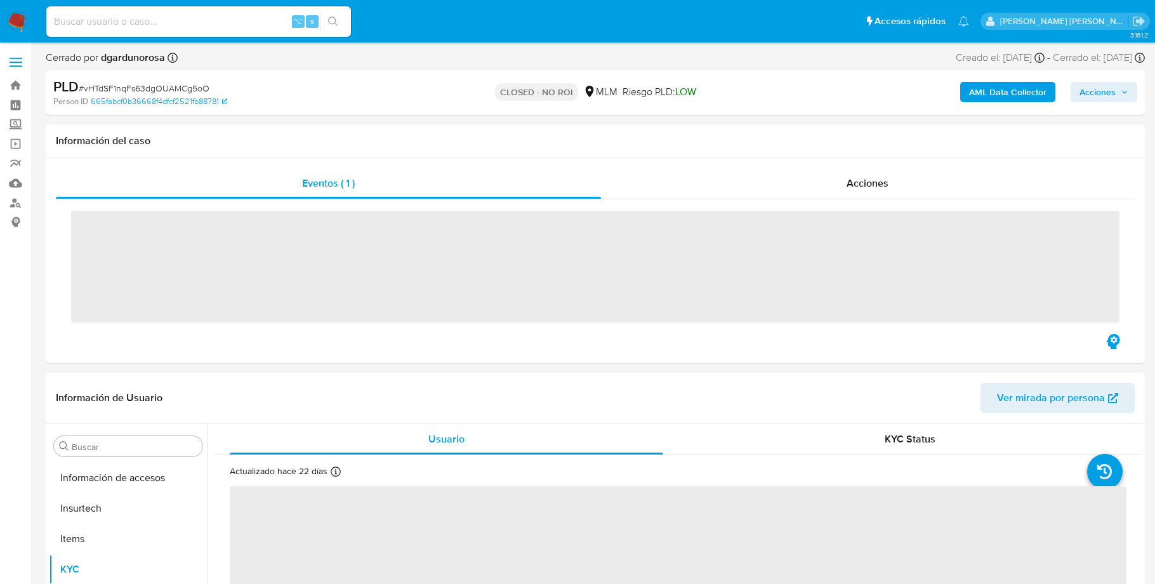
scroll to position [597, 0]
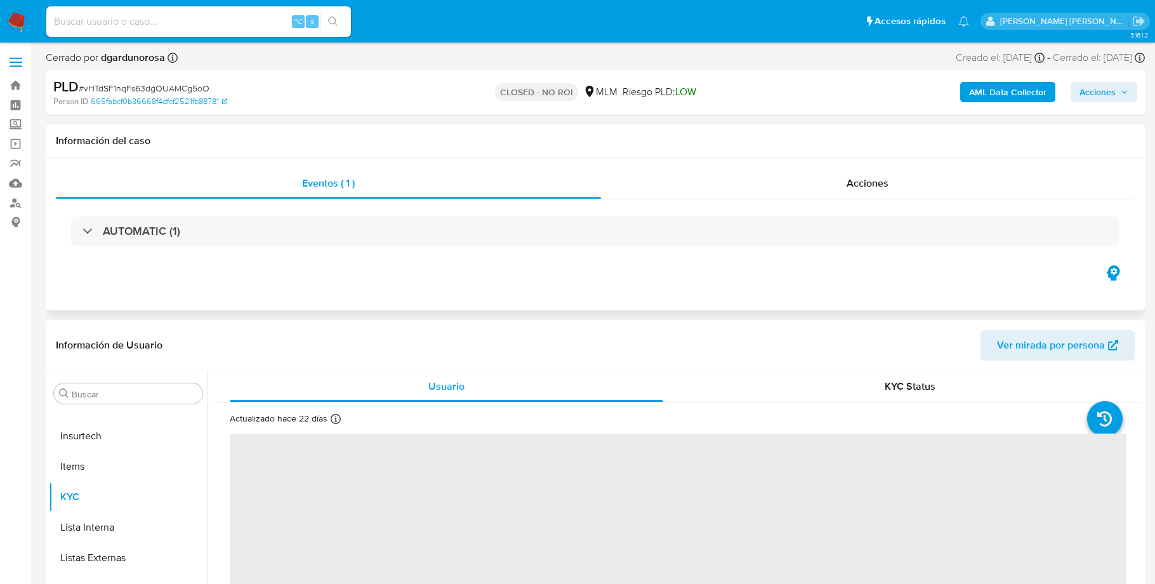
select select "10"
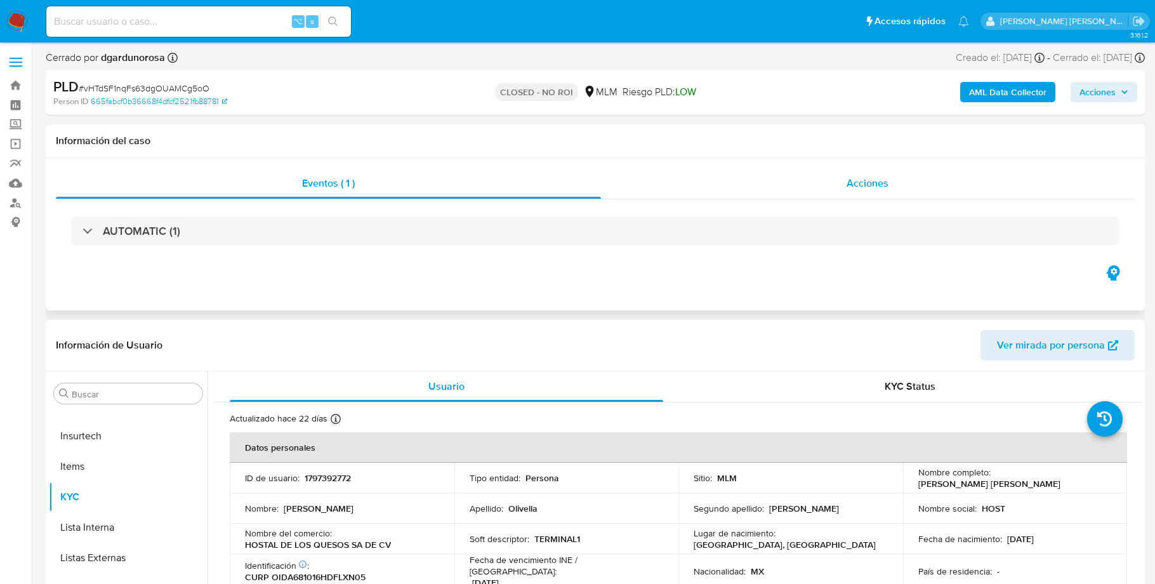
click at [859, 183] on span "Acciones" at bounding box center [868, 183] width 42 height 15
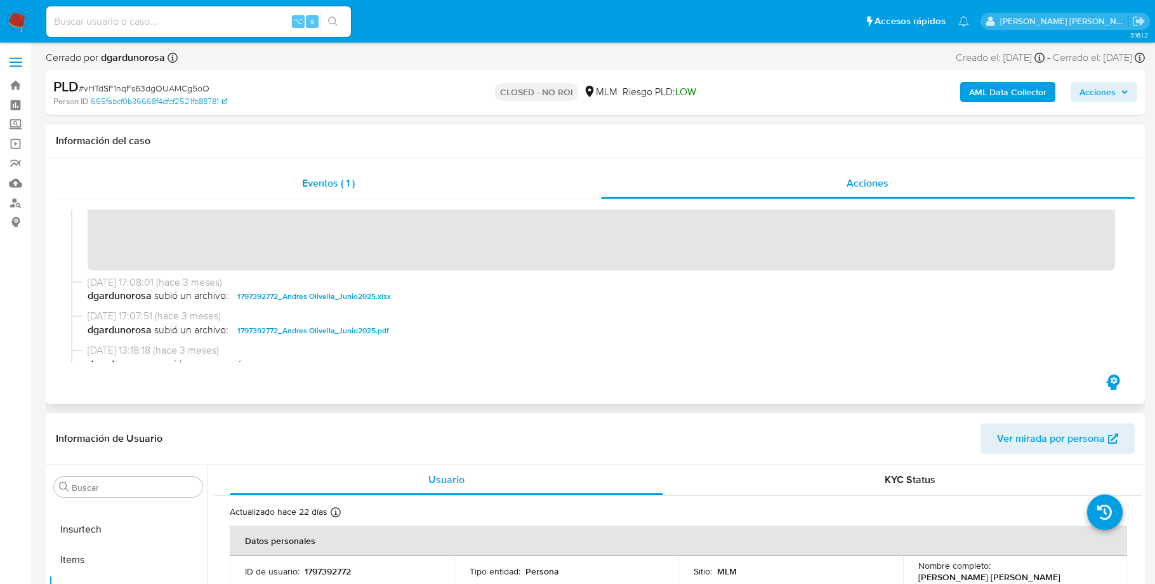
scroll to position [135, 0]
click at [309, 329] on span "1797392772_Andres Olivella_Junio2025.pdf" at bounding box center [313, 328] width 152 height 15
